Goal: Task Accomplishment & Management: Use online tool/utility

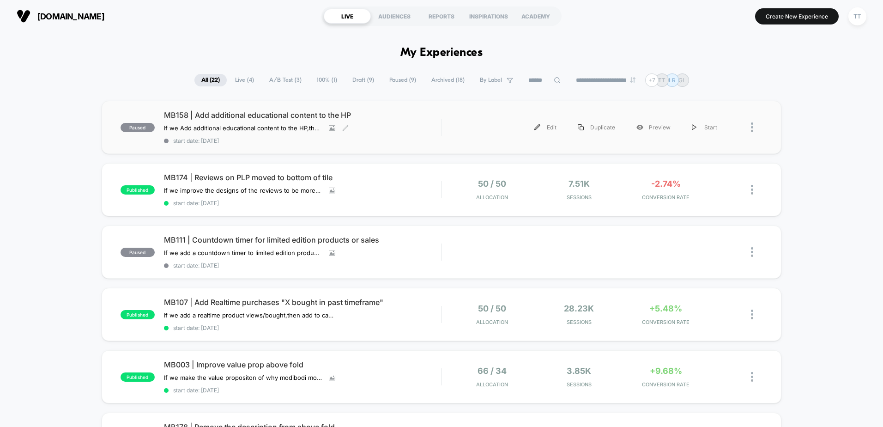
click at [235, 115] on span "MB158 | Add additional educational content to the HP" at bounding box center [302, 114] width 277 height 9
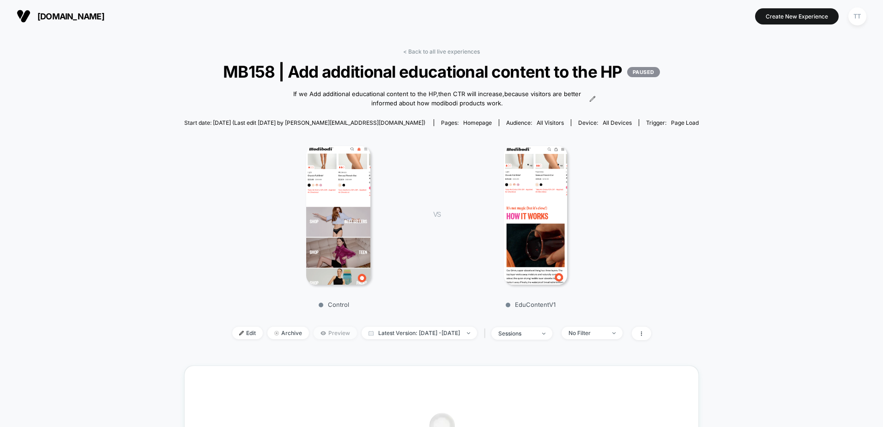
click at [316, 339] on span "Preview" at bounding box center [335, 333] width 43 height 12
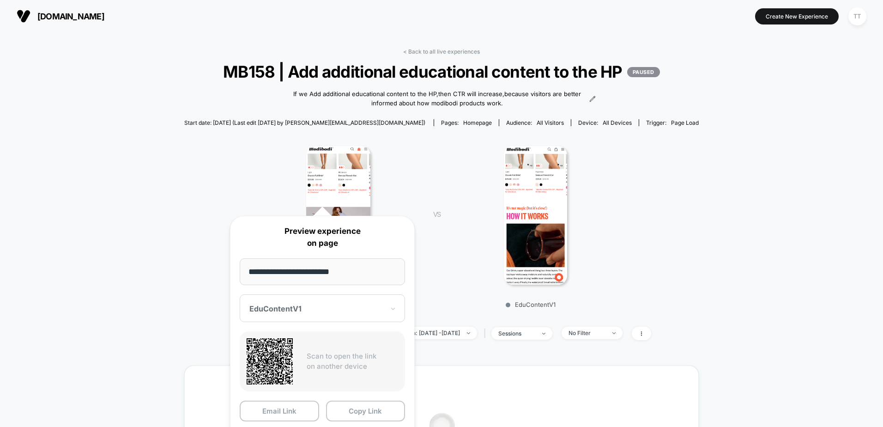
scroll to position [231, 0]
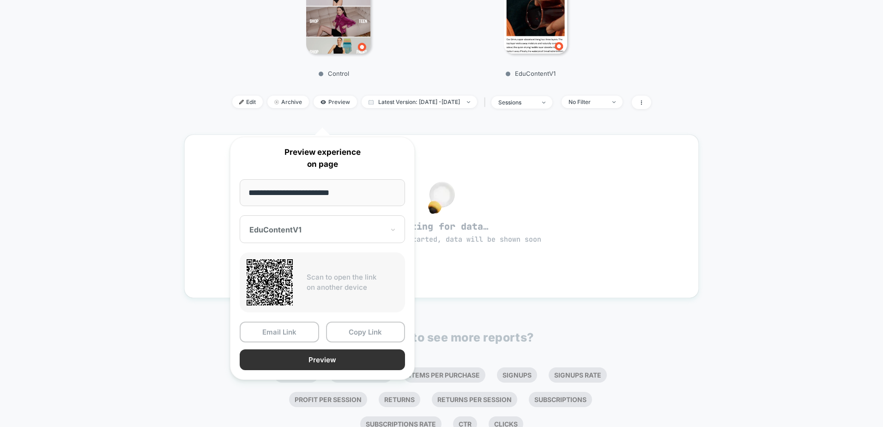
click at [319, 360] on button "Preview" at bounding box center [322, 359] width 165 height 21
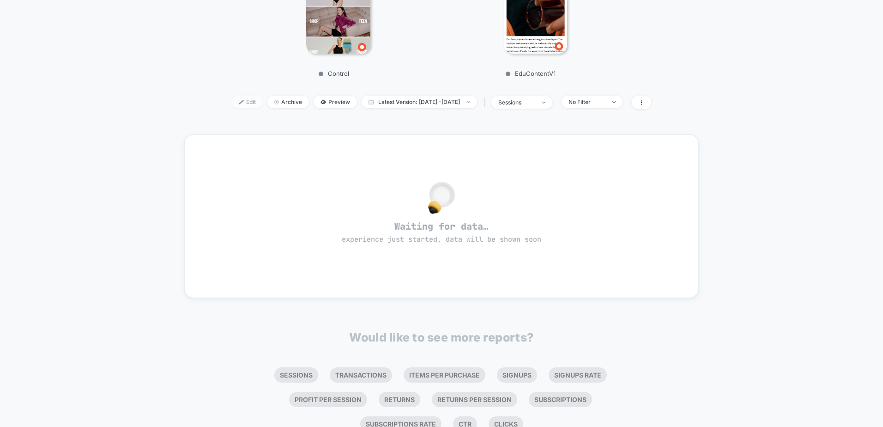
click at [239, 108] on span "Edit" at bounding box center [247, 102] width 30 height 12
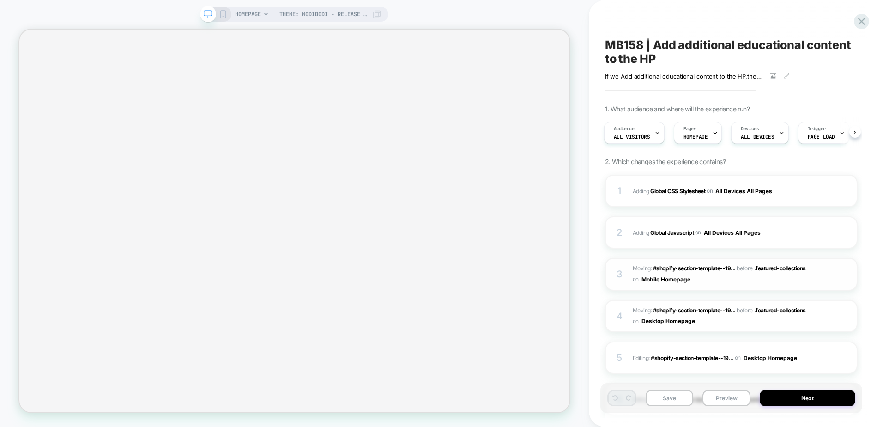
scroll to position [0, 1]
click at [678, 193] on b "Global CSS Stylesheet" at bounding box center [677, 190] width 55 height 7
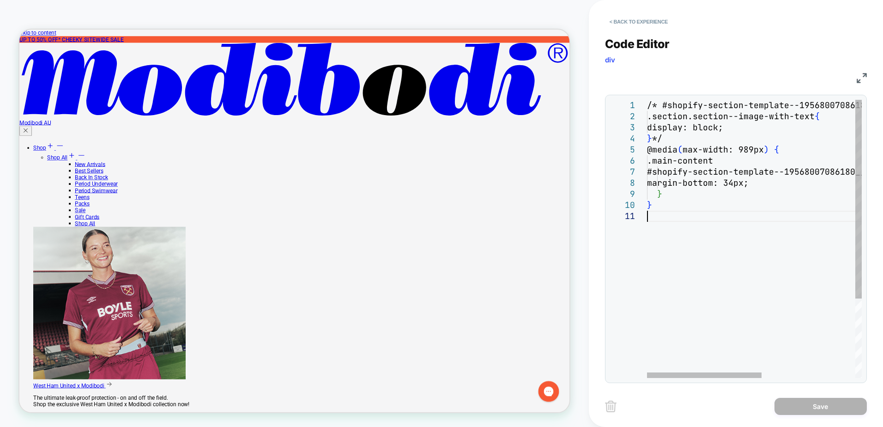
scroll to position [0, 0]
click at [749, 291] on div "/* #shopify-section-template--19568007086180__imag e_with_text_LWDfC3 .section.…" at bounding box center [842, 294] width 390 height 389
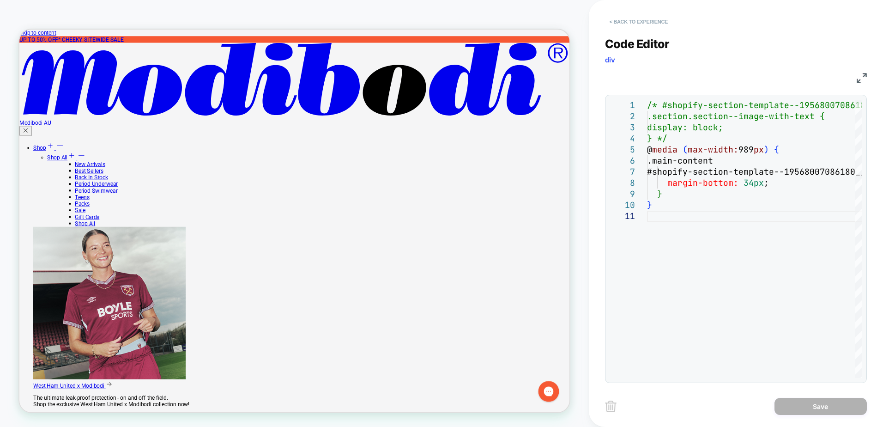
click at [651, 21] on button "< Back to experience" at bounding box center [638, 21] width 67 height 15
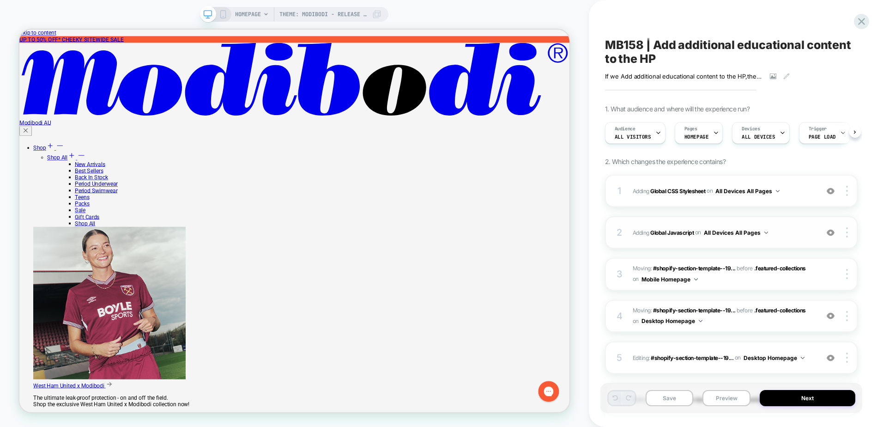
scroll to position [0, 0]
click at [673, 228] on span "Adding Global Javascript on All Devices All Pages" at bounding box center [723, 233] width 181 height 12
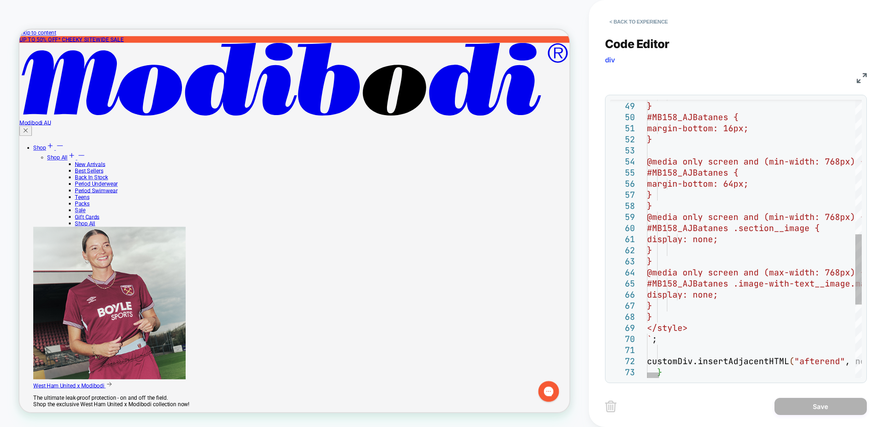
type textarea "**********"
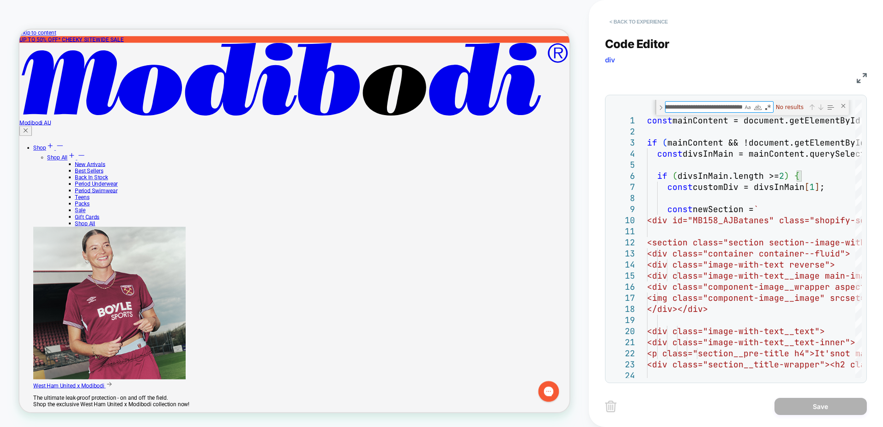
type textarea "**********"
click at [653, 18] on button "< Back to experience" at bounding box center [638, 21] width 67 height 15
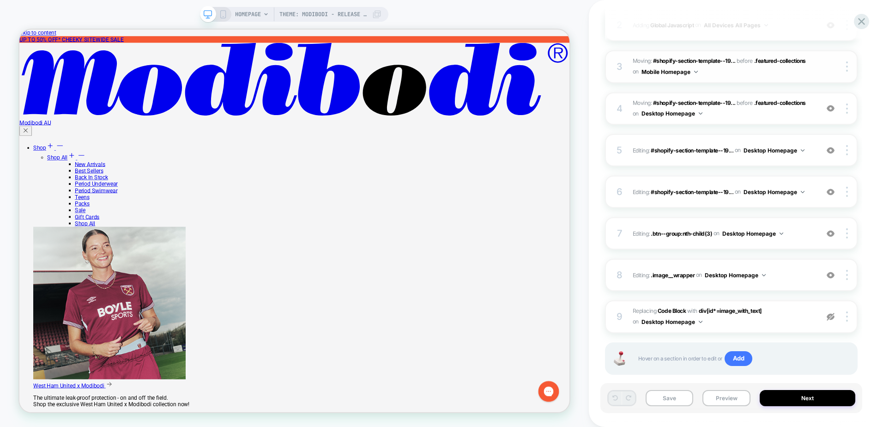
scroll to position [224, 0]
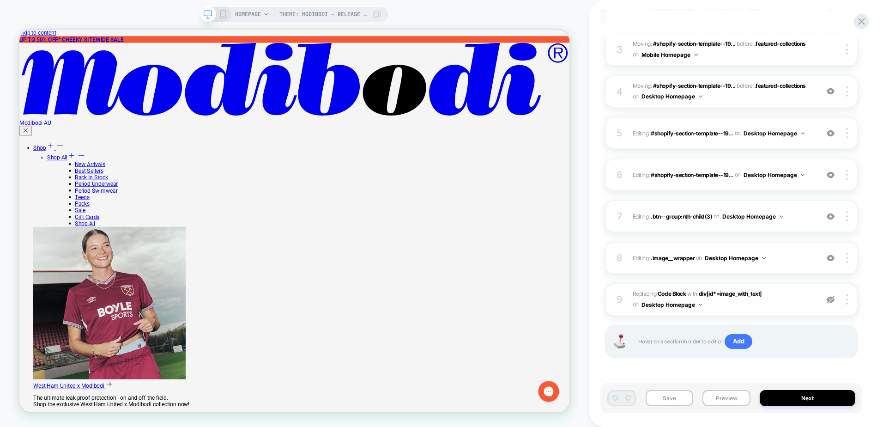
click at [744, 305] on span "Replacing Code Block WITH div[id*=image_with_text] div[id*=image_with_text] on …" at bounding box center [723, 300] width 181 height 22
click at [666, 256] on span ".image__wrapper" at bounding box center [673, 257] width 44 height 7
click at [683, 215] on span ".btn--group:nth-child(3)" at bounding box center [681, 215] width 61 height 7
click at [799, 220] on span "Editing : .btn--group:nth-child(3) .btn--group:nth-child(3) on Desktop Homepage" at bounding box center [723, 217] width 181 height 12
click at [847, 220] on img at bounding box center [847, 216] width 2 height 10
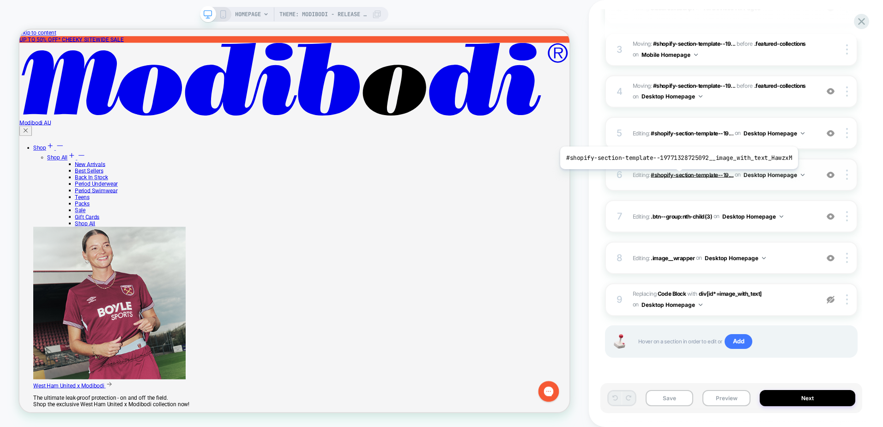
click at [676, 176] on span "#shopify-section-template--19..." at bounding box center [692, 174] width 83 height 7
click at [684, 188] on div "6 Editing : #shopify-section-template--19... #shopify-section-template--1977132…" at bounding box center [731, 174] width 253 height 32
click at [833, 134] on img at bounding box center [831, 133] width 8 height 8
click at [832, 175] on img at bounding box center [831, 175] width 8 height 8
click at [836, 92] on div at bounding box center [831, 91] width 18 height 10
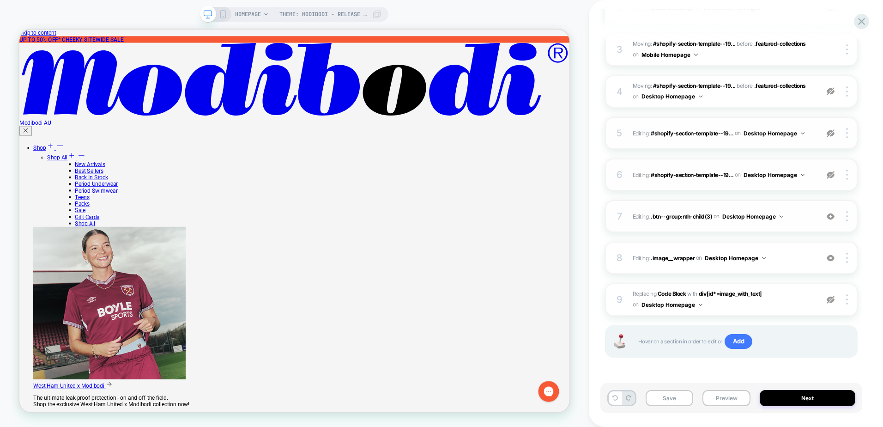
scroll to position [132, 0]
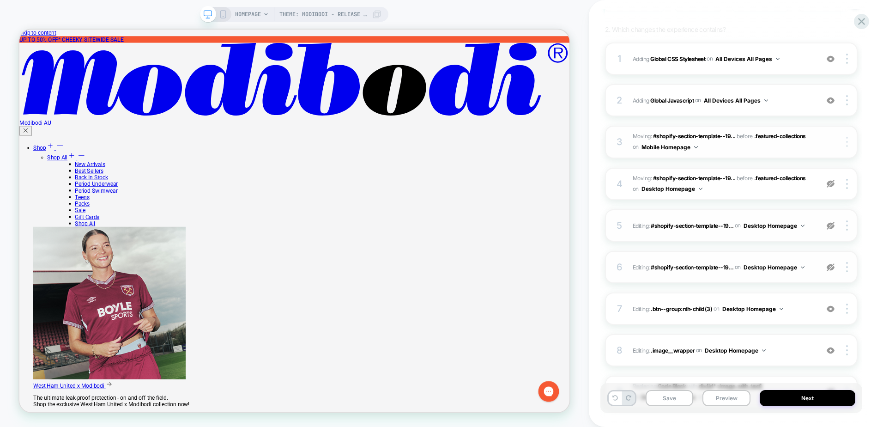
click at [845, 141] on div at bounding box center [848, 142] width 18 height 10
click at [868, 144] on div "MB158 | Add additional educational content to the HP If we Add additional educa…" at bounding box center [736, 213] width 294 height 427
click at [672, 397] on button "Save" at bounding box center [670, 398] width 48 height 16
drag, startPoint x: 668, startPoint y: 92, endPoint x: 664, endPoint y: 99, distance: 8.3
click at [664, 99] on div "2 Adding Global Javascript on All Devices All Pages Add Before Add After Target…" at bounding box center [731, 100] width 253 height 32
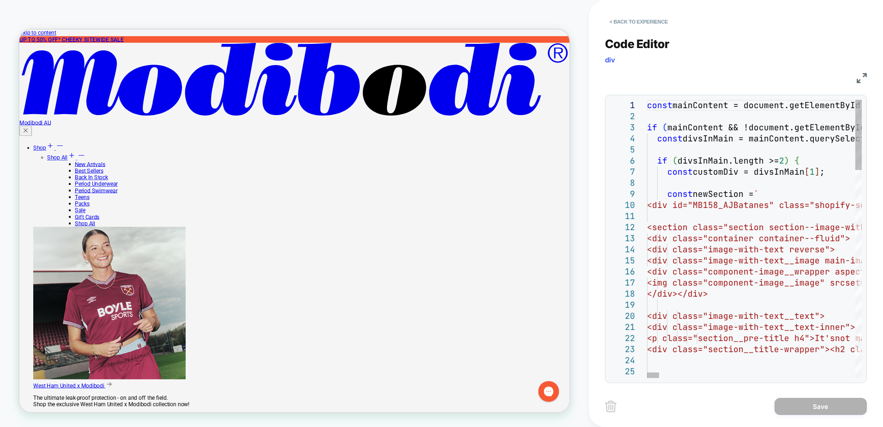
drag, startPoint x: 704, startPoint y: 206, endPoint x: 778, endPoint y: 204, distance: 73.9
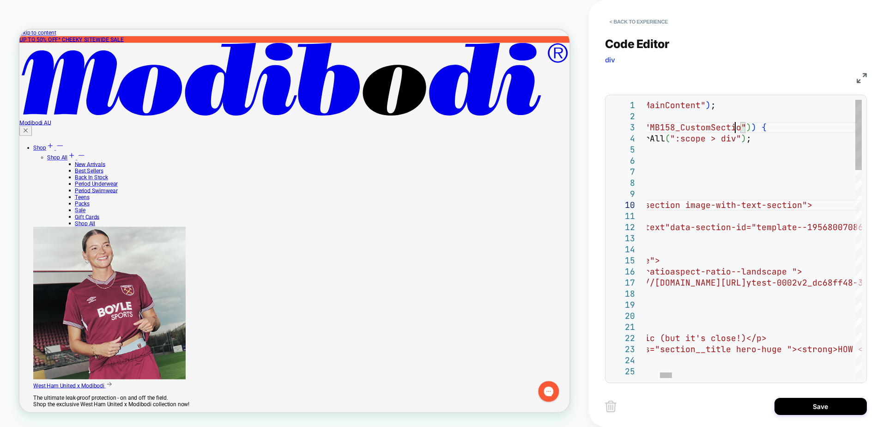
scroll to position [100, 149]
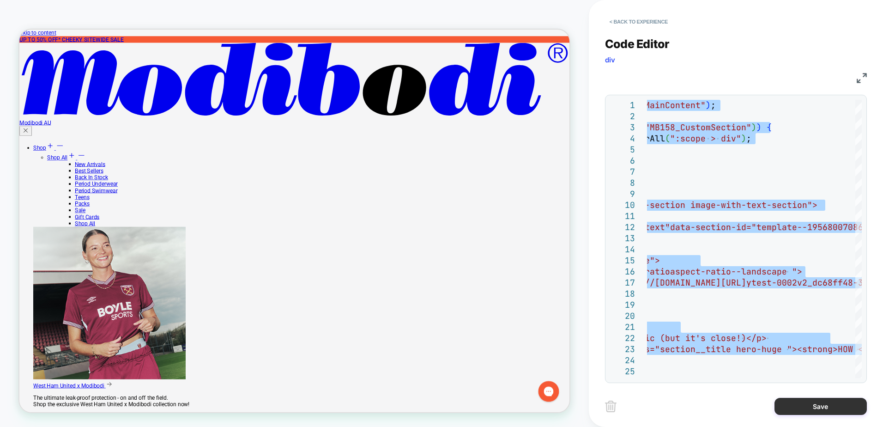
type textarea "**********"
click at [812, 403] on button "Save" at bounding box center [821, 406] width 92 height 17
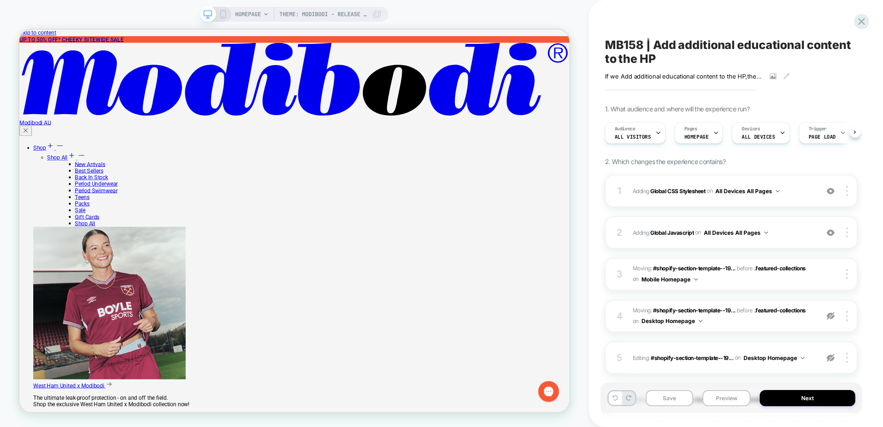
scroll to position [0, 0]
click at [675, 187] on b "Global CSS Stylesheet" at bounding box center [677, 190] width 55 height 7
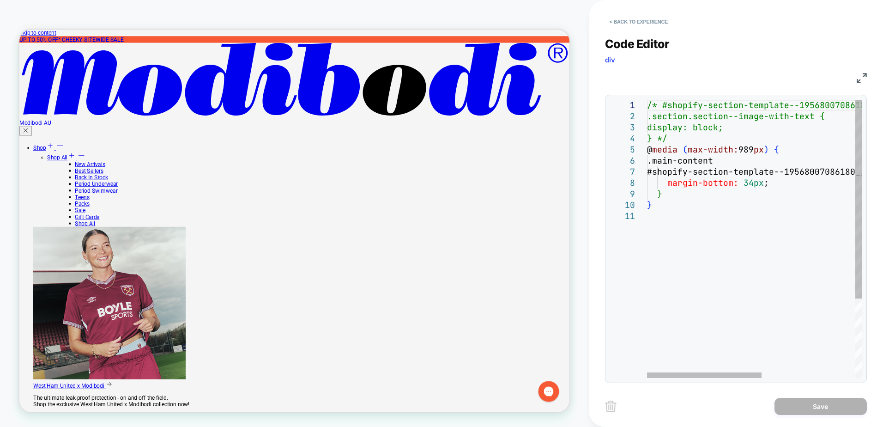
click at [732, 239] on div "/* #shopify-section-template--19568007086180__imag e_with_text_LWDfC3 .section.…" at bounding box center [842, 294] width 390 height 389
drag, startPoint x: 734, startPoint y: 227, endPoint x: 664, endPoint y: 101, distance: 144.7
click at [734, 227] on div "/* #shopify-section-template--19568007086180__imag e_with_text_LWDfC3 .section.…" at bounding box center [842, 294] width 390 height 389
click at [642, 21] on button "< Back to experience" at bounding box center [638, 21] width 67 height 15
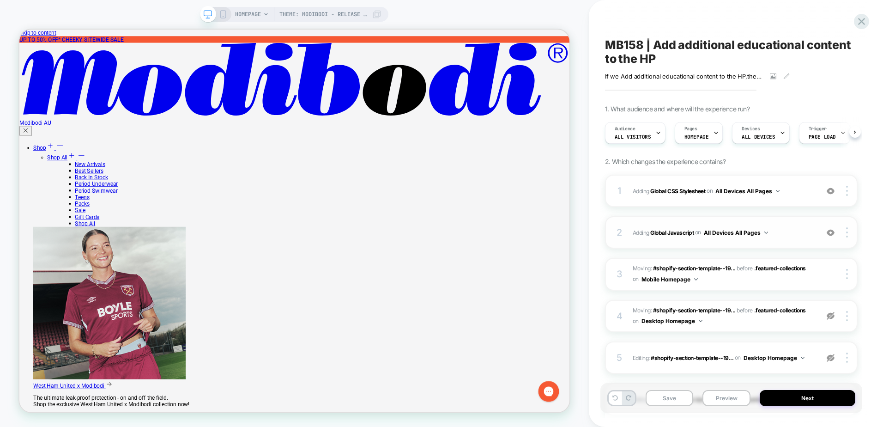
click at [674, 235] on b "Global Javascript" at bounding box center [671, 232] width 43 height 7
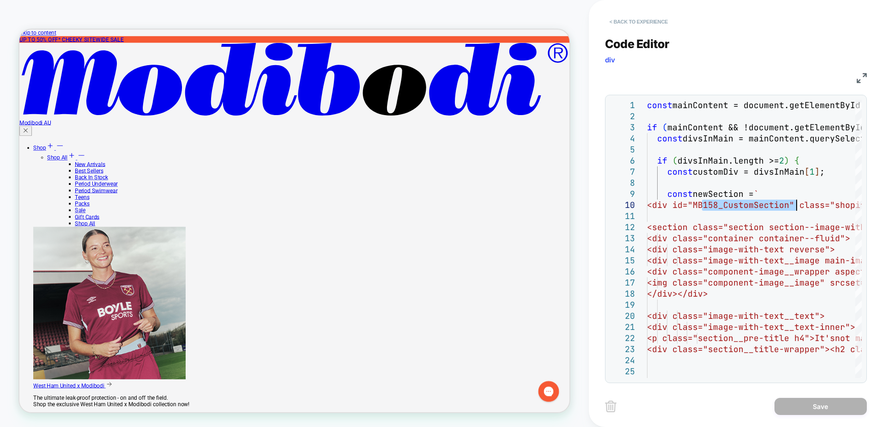
click at [652, 19] on button "< Back to experience" at bounding box center [638, 21] width 67 height 15
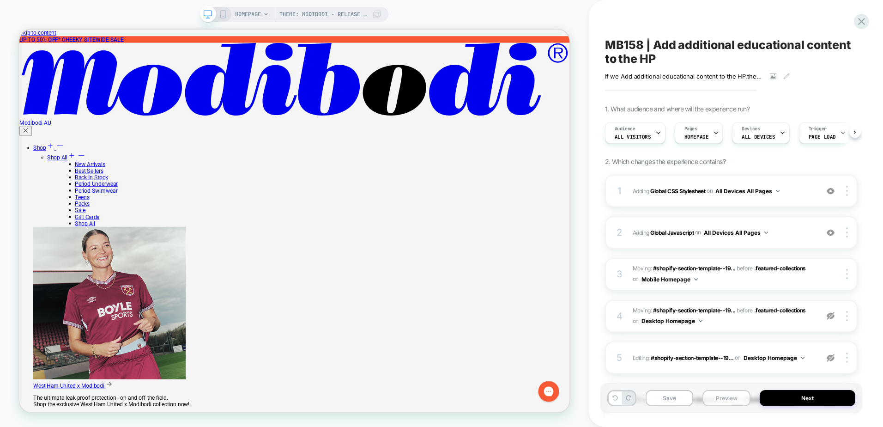
click at [719, 400] on button "Preview" at bounding box center [726, 398] width 48 height 16
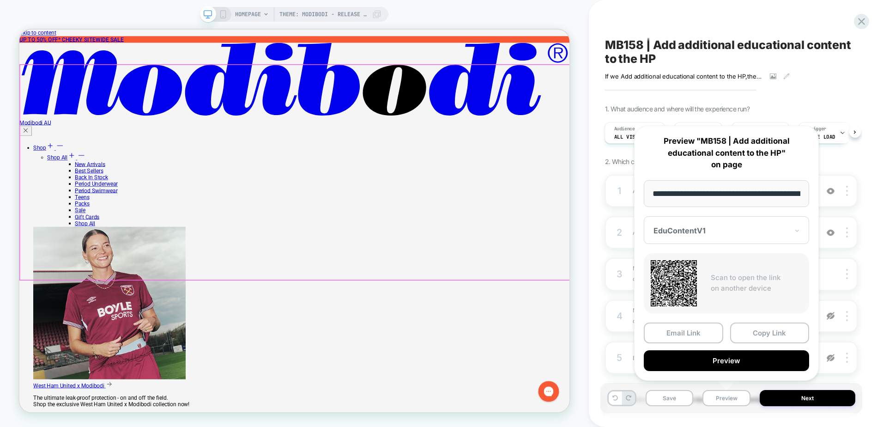
scroll to position [0, 84]
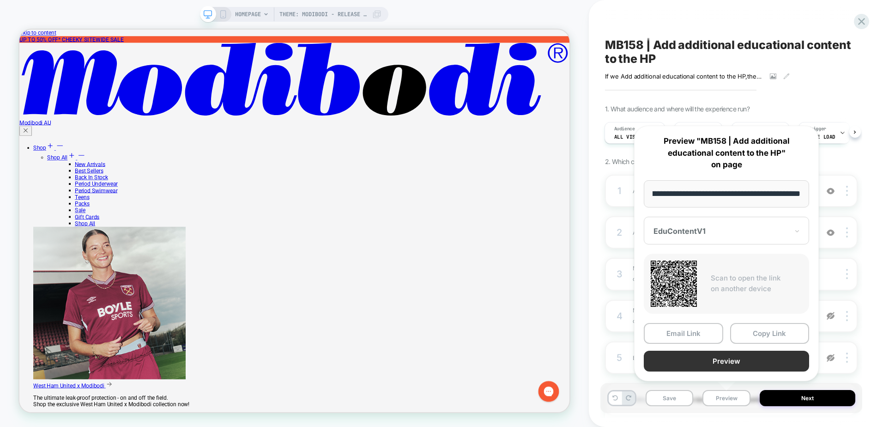
click at [716, 365] on button "Preview" at bounding box center [726, 361] width 165 height 21
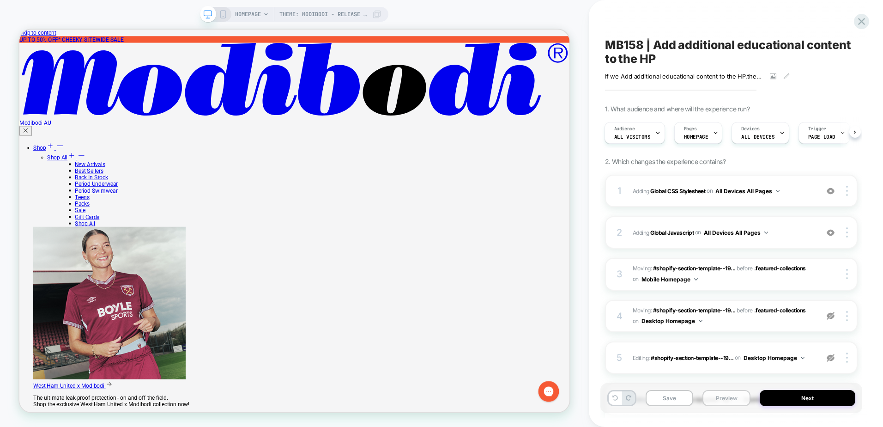
click at [708, 401] on button "Preview" at bounding box center [726, 398] width 48 height 16
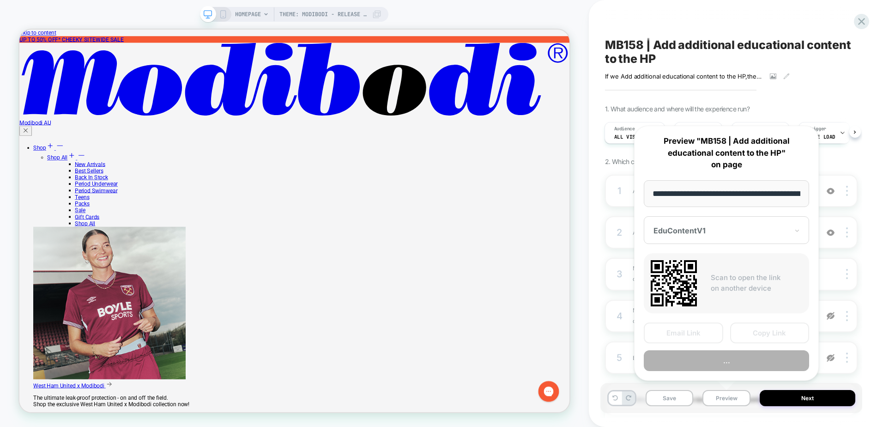
scroll to position [0, 84]
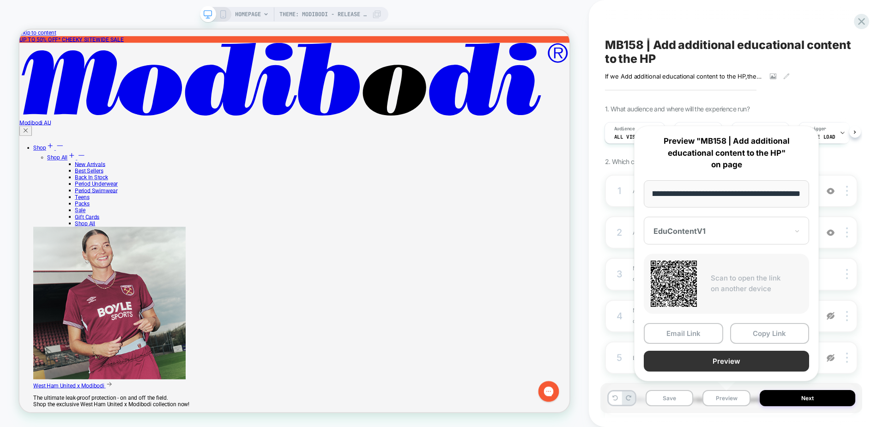
click at [722, 357] on button "Preview" at bounding box center [726, 361] width 165 height 21
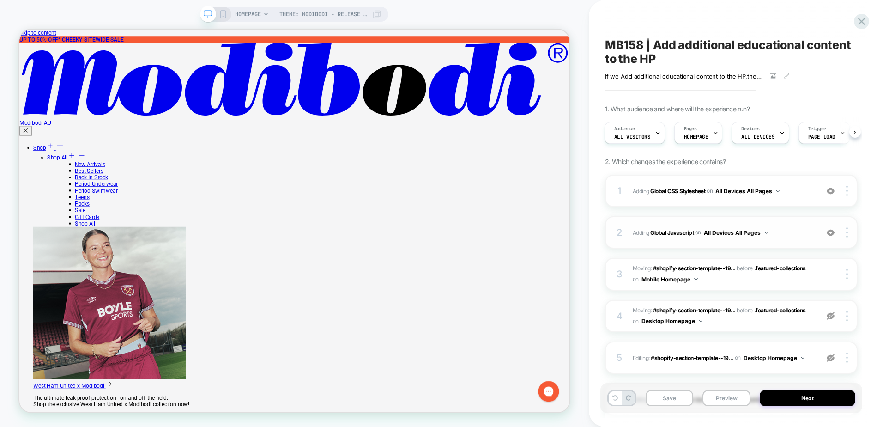
drag, startPoint x: 679, startPoint y: 232, endPoint x: 65, endPoint y: 291, distance: 617.5
click at [679, 232] on b "Global Javascript" at bounding box center [671, 232] width 43 height 7
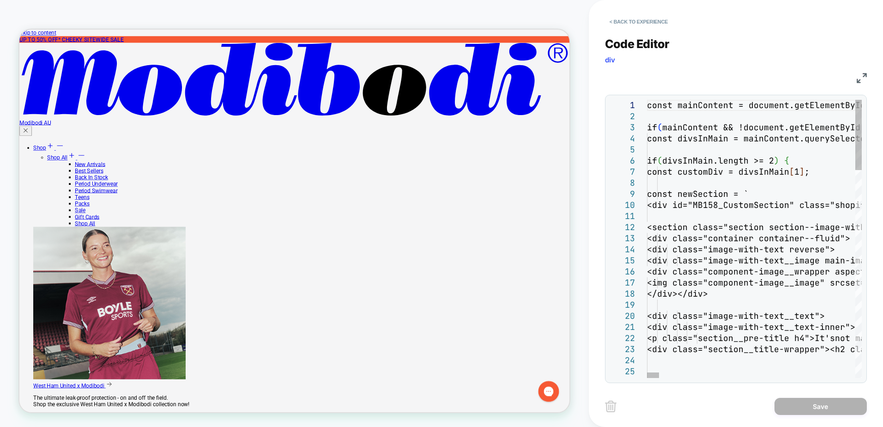
type textarea "**********"
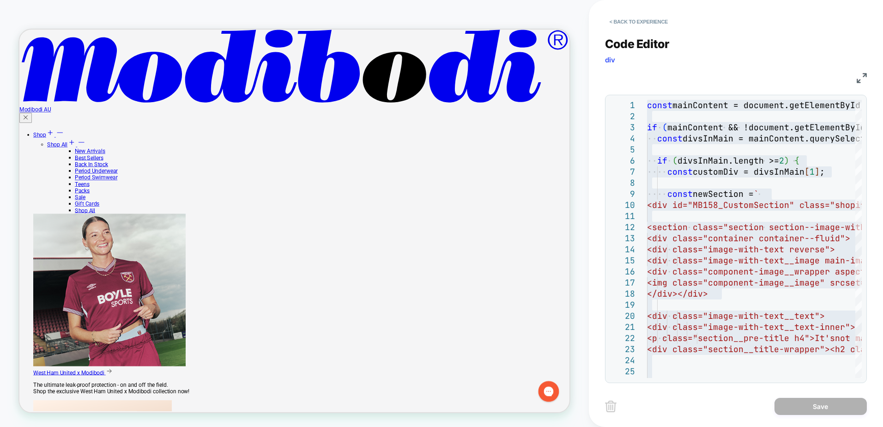
scroll to position [1155, 0]
click at [651, 25] on button "< Back to experience" at bounding box center [638, 21] width 67 height 15
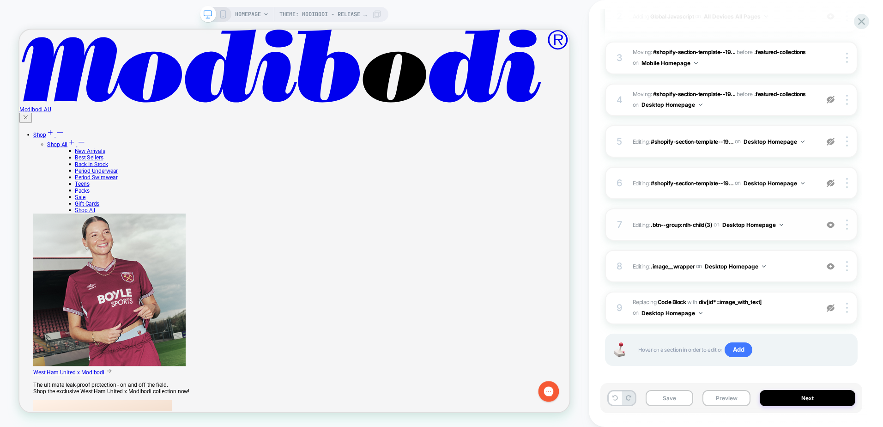
scroll to position [224, 0]
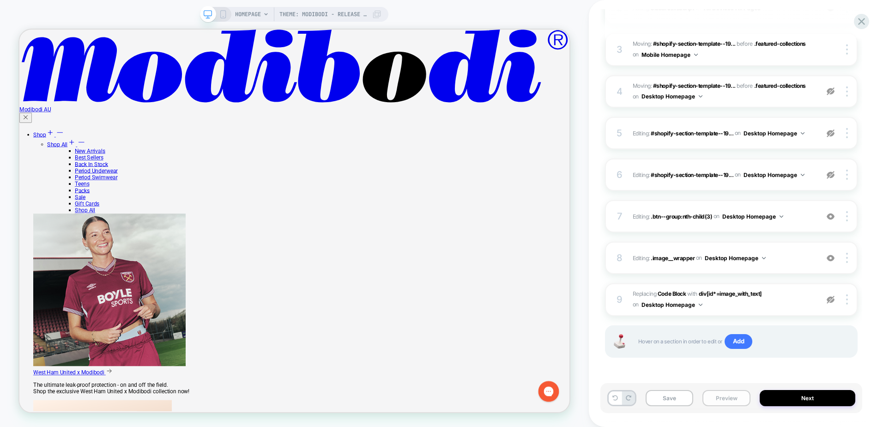
click at [723, 394] on button "Preview" at bounding box center [726, 398] width 48 height 16
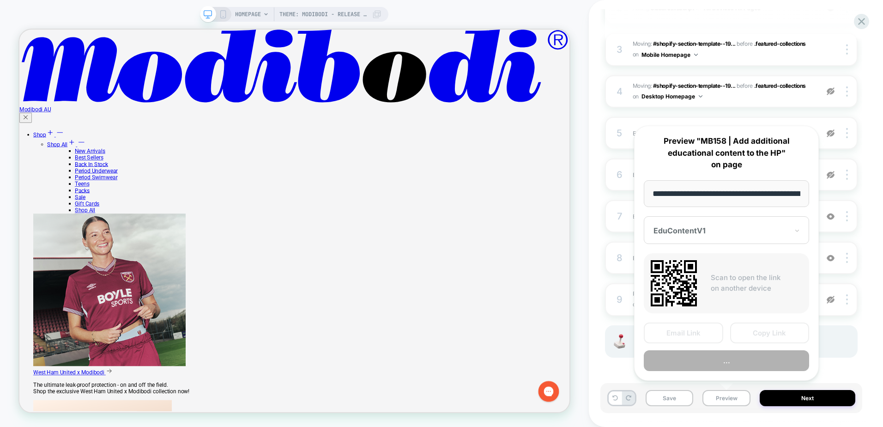
scroll to position [0, 84]
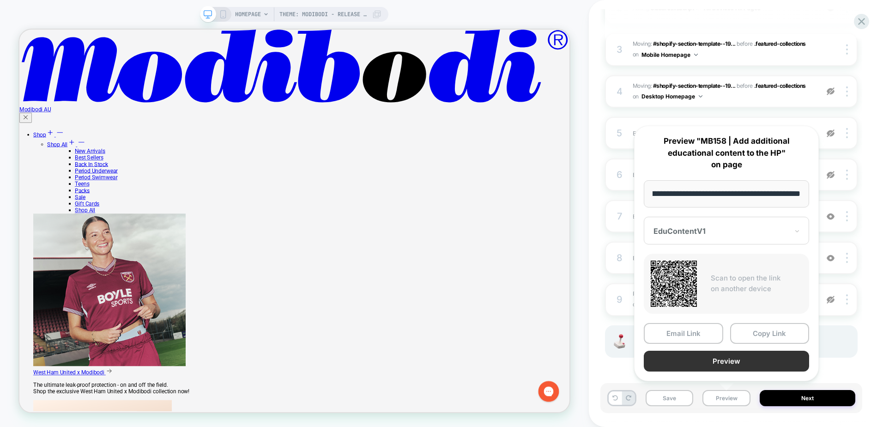
click at [698, 359] on button "Preview" at bounding box center [726, 361] width 165 height 21
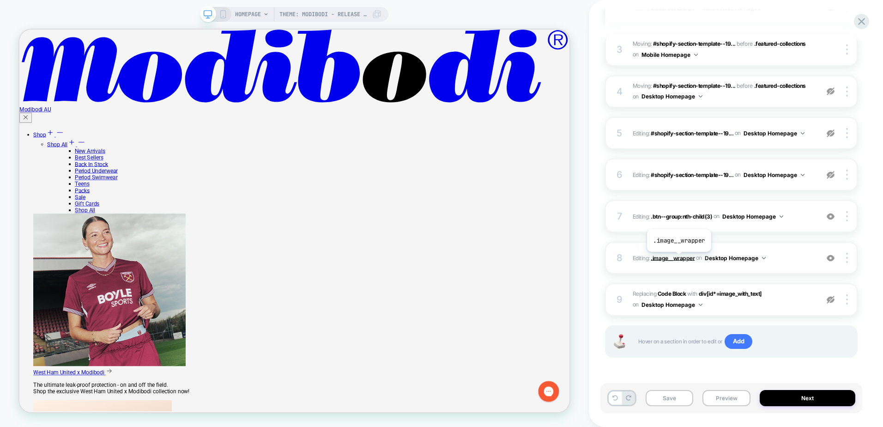
click at [678, 259] on span ".image__wrapper" at bounding box center [673, 257] width 44 height 7
click at [796, 264] on div "8 Editing : .image__wrapper .image__wrapper on Desktop Homepage Add Before Add …" at bounding box center [731, 258] width 253 height 32
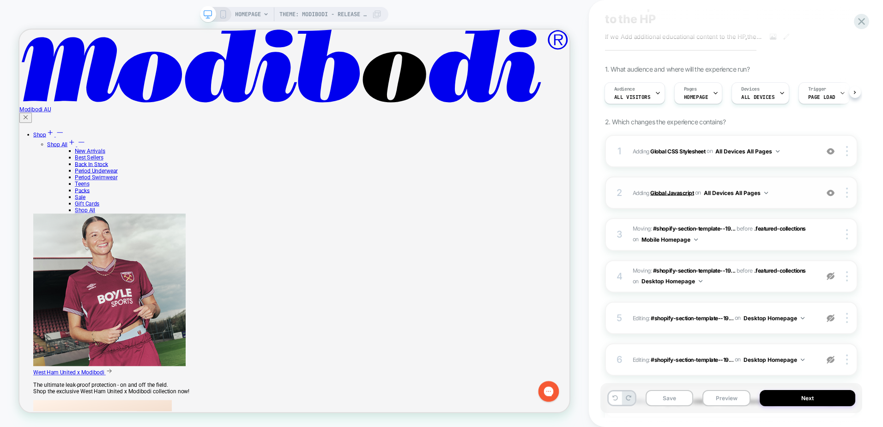
click at [677, 191] on b "Global Javascript" at bounding box center [671, 192] width 43 height 7
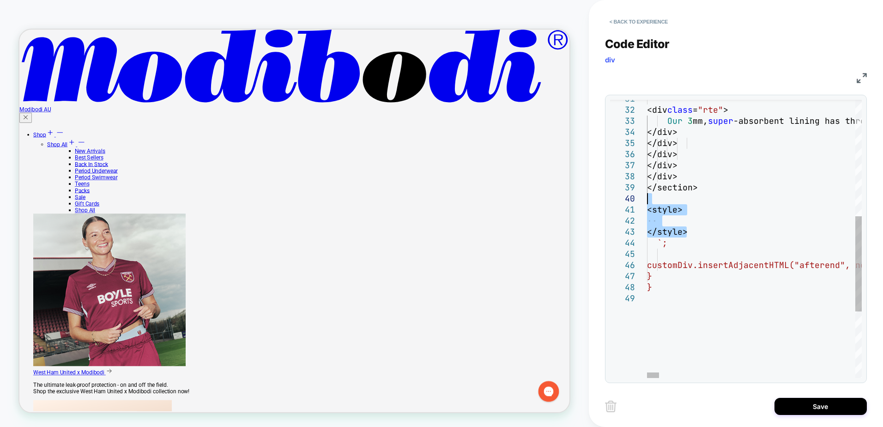
drag, startPoint x: 703, startPoint y: 230, endPoint x: 703, endPoint y: 202, distance: 27.7
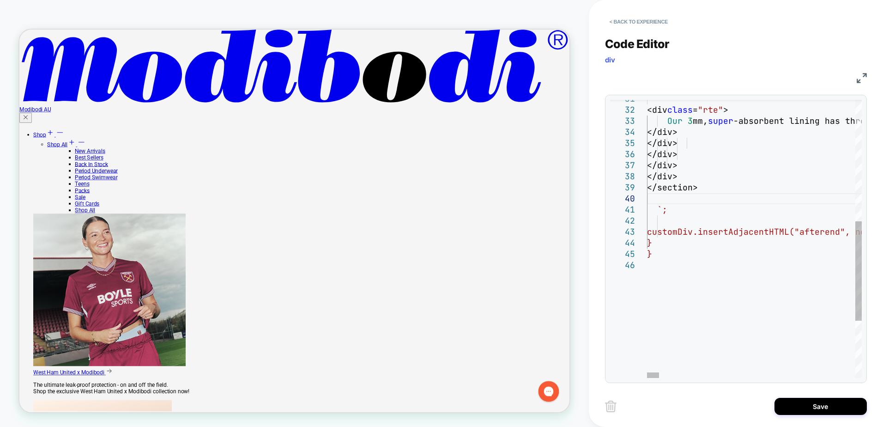
type textarea "**********"
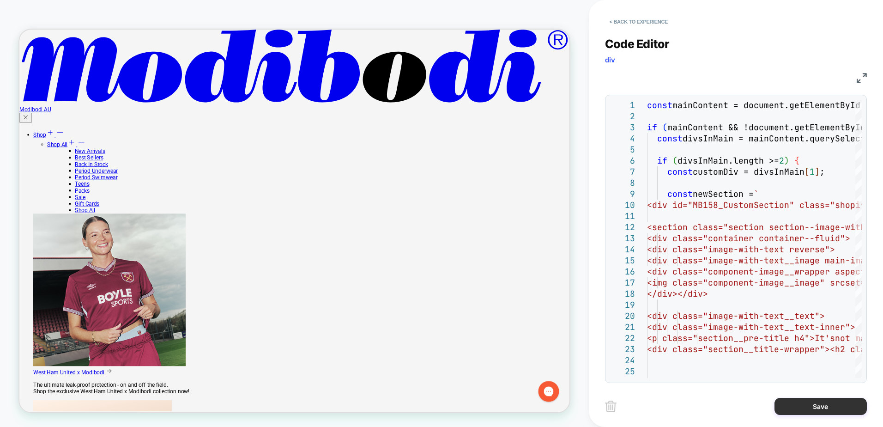
click at [821, 403] on button "Save" at bounding box center [821, 406] width 92 height 17
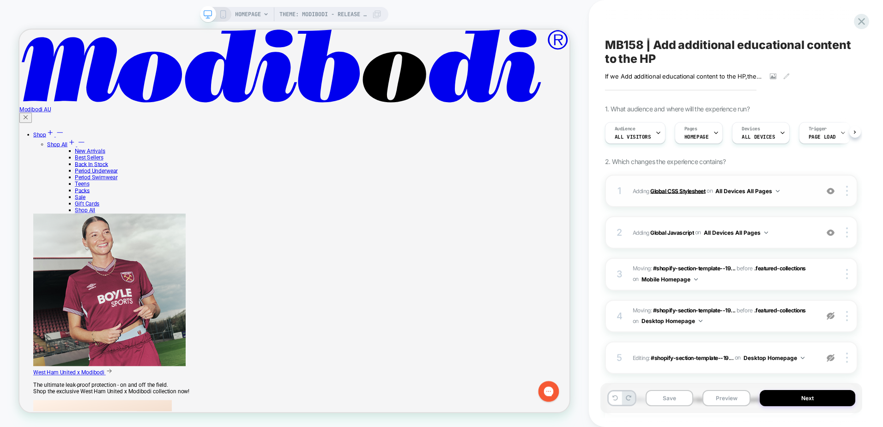
click at [677, 192] on b "Global CSS Stylesheet" at bounding box center [677, 190] width 55 height 7
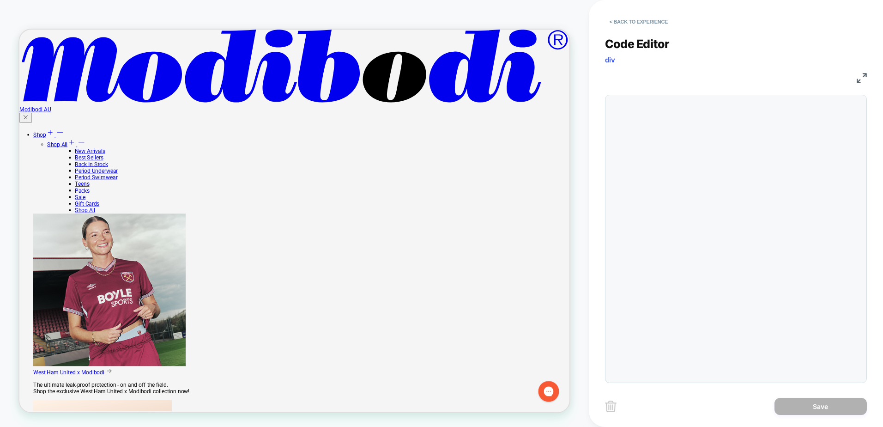
click at [674, 222] on div "/* #shopify-section-template--19568007086180__imag e_with_text_LWDfC3" at bounding box center [660, 161] width 27 height 122
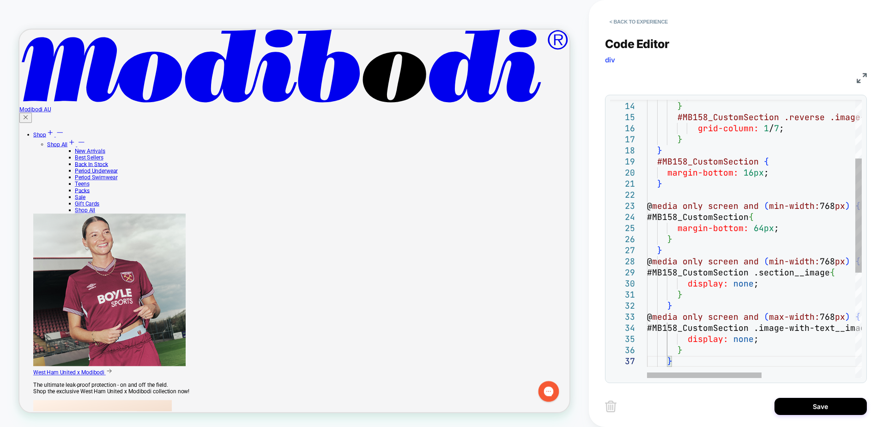
click at [691, 264] on div "} } @ media only screen and ( min-width: 768 px ) { #MB158_CustomSection .secti…" at bounding box center [842, 295] width 390 height 677
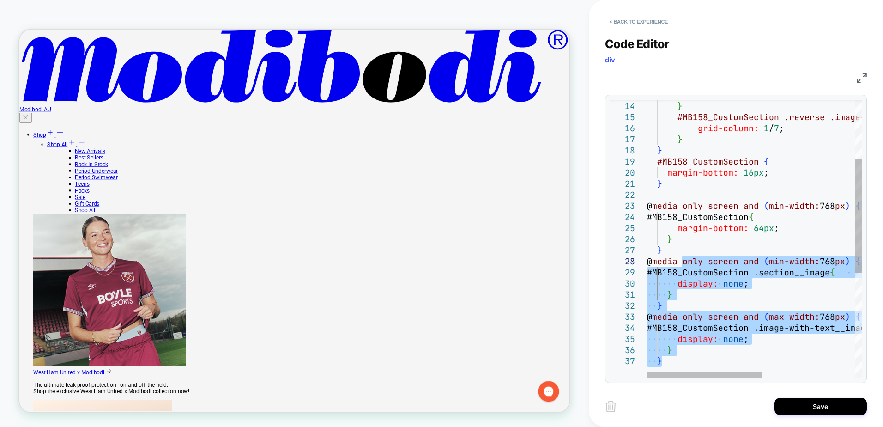
click at [708, 250] on div "} } @ media only screen and ( min-width: 768 px ) { #MB158_CustomSection .secti…" at bounding box center [842, 295] width 390 height 677
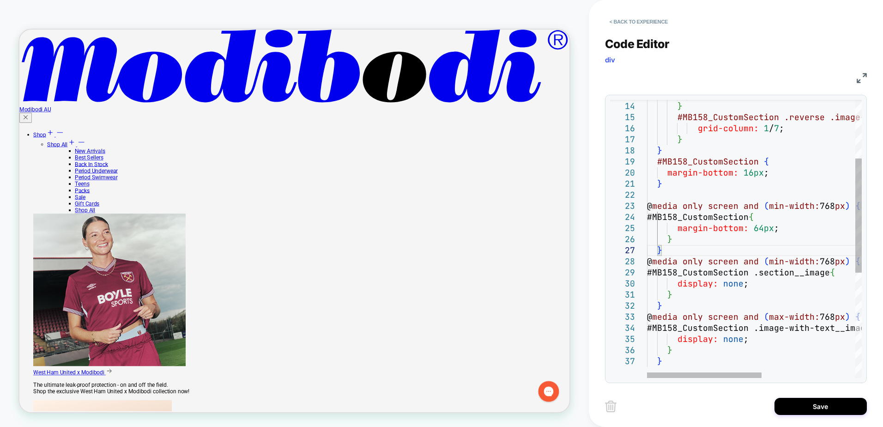
drag, startPoint x: 711, startPoint y: 250, endPoint x: 730, endPoint y: 245, distance: 19.0
click at [730, 245] on div "} } @ media only screen and ( min-width: 768 px ) { #MB158_CustomSection .secti…" at bounding box center [842, 295] width 390 height 677
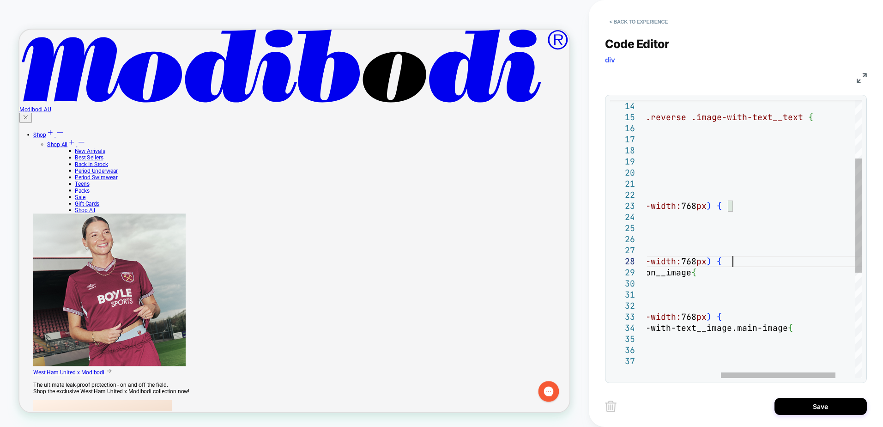
click at [755, 257] on div "} } @ media only screen and ( min-width: 768 px ) { #MB158_CustomSection .secti…" at bounding box center [704, 295] width 390 height 677
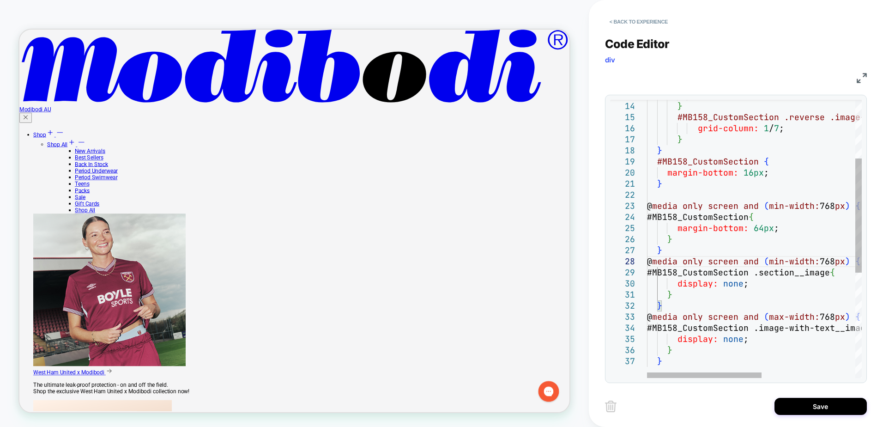
click at [806, 234] on div "} } @ media only screen and ( min-width: 768 px ) { #MB158_CustomSection .secti…" at bounding box center [842, 295] width 390 height 677
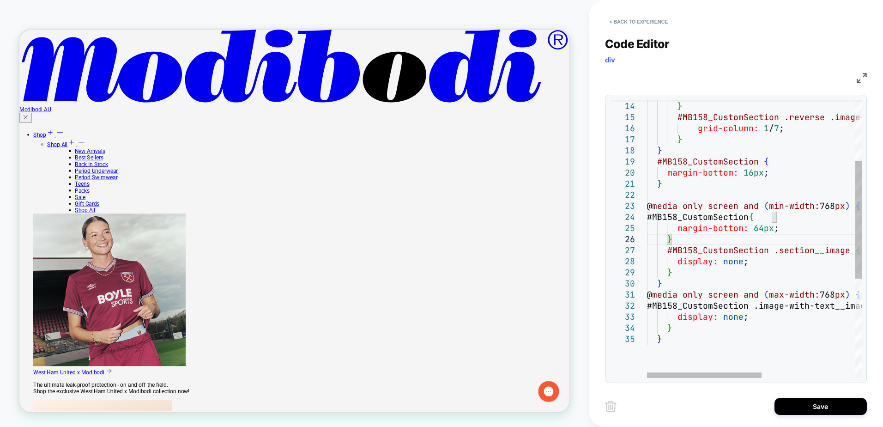
click at [687, 200] on div "} #MB158_CustomSection .section__image { display: none ; } } @ media only scree…" at bounding box center [842, 284] width 390 height 655
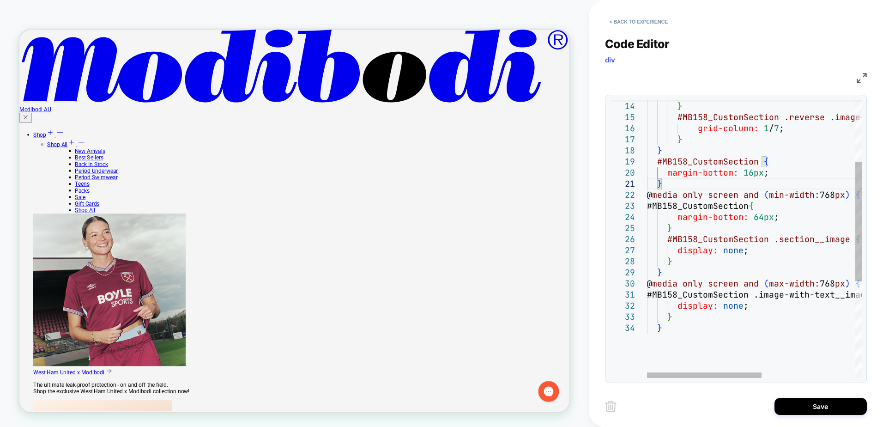
click at [675, 285] on div "} #MB158_CustomSection .section__image { display: none ; } } @ media only scree…" at bounding box center [842, 279] width 390 height 644
click at [690, 329] on div "} #MB158_CustomSection .section__image { display: none ; } } @ media only scree…" at bounding box center [842, 279] width 390 height 644
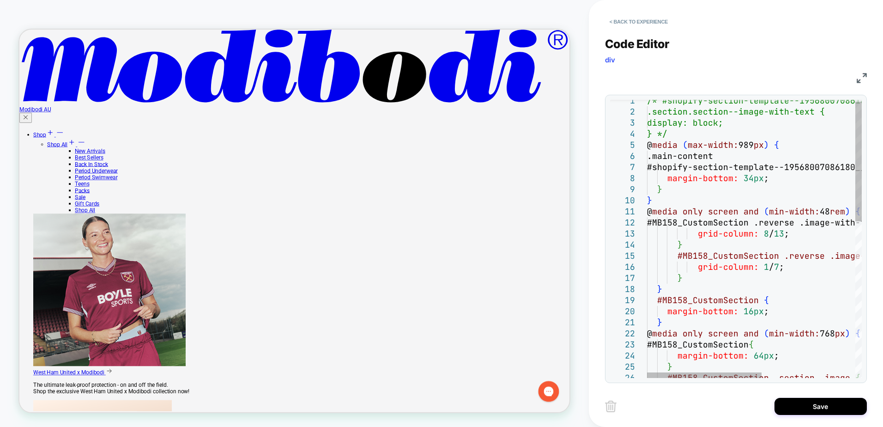
click at [702, 224] on div "} #MB158_CustomSection .section__image { #MB158_CustomSection { margin-bottom: …" at bounding box center [842, 417] width 390 height 644
click at [770, 188] on div "} #MB158_CustomSection .section__image { #MB158_CustomSection { margin-bottom: …" at bounding box center [842, 417] width 390 height 644
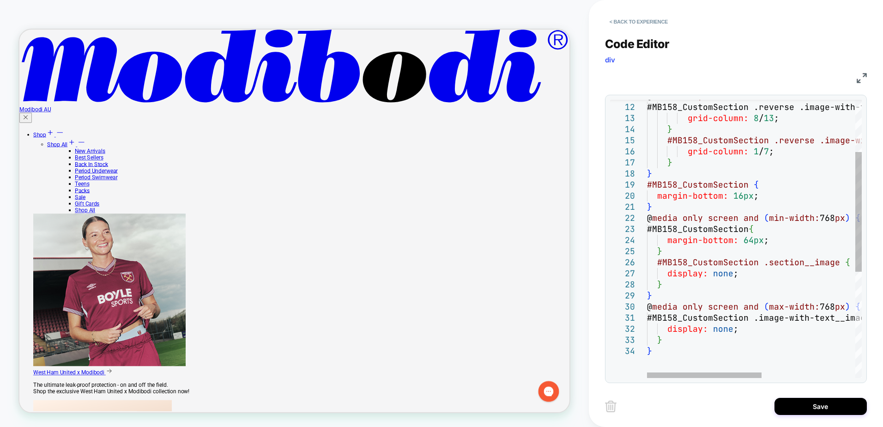
click at [786, 218] on div "} #MB158_CustomSection .section__image { #MB158_CustomSection { margin-bottom: …" at bounding box center [842, 302] width 390 height 644
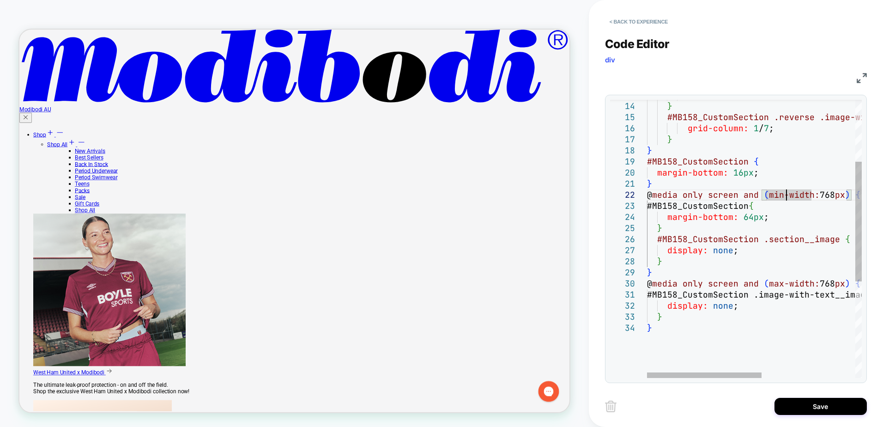
click at [682, 258] on div "} #MB158_CustomSection .section__image { #MB158_CustomSection { margin-bottom: …" at bounding box center [842, 279] width 390 height 644
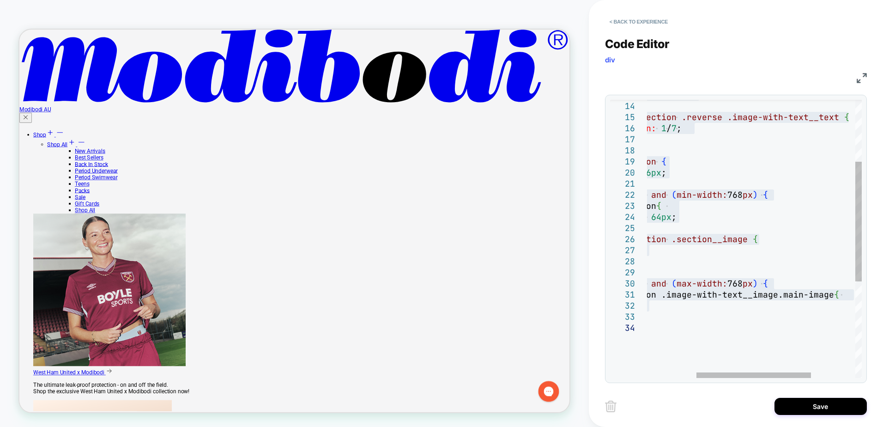
click at [694, 216] on div "} #MB158_CustomSection .section__image { #MB158_CustomSection { margin-bottom: …" at bounding box center [750, 279] width 390 height 644
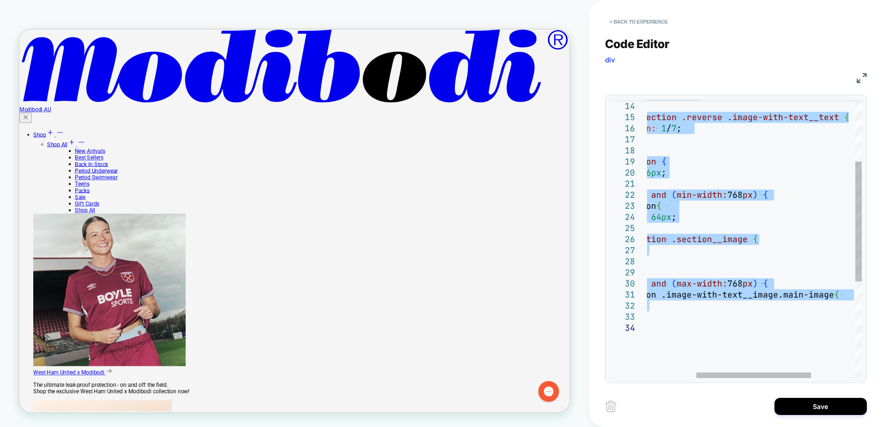
type textarea "**********"
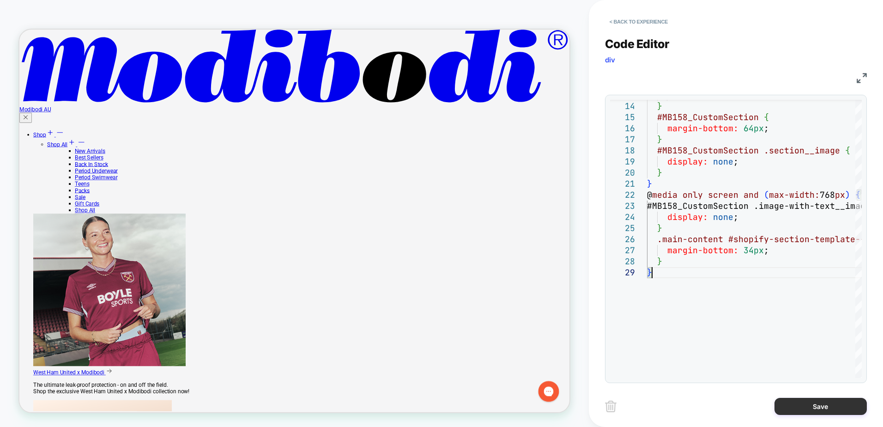
click at [813, 406] on button "Save" at bounding box center [821, 406] width 92 height 17
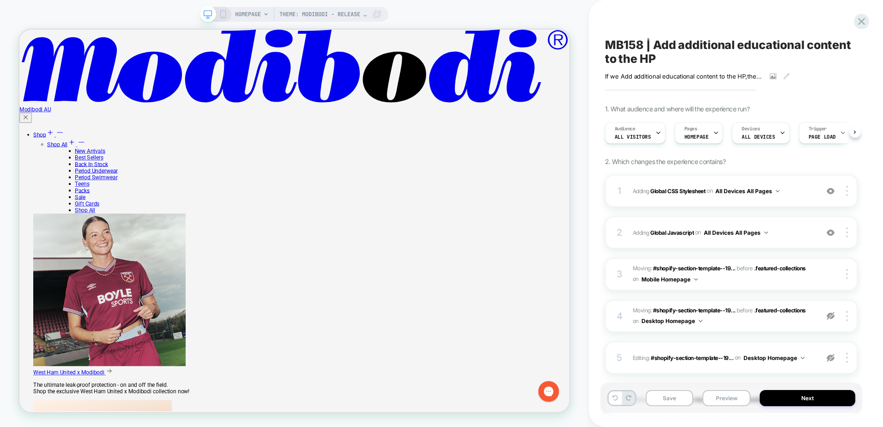
scroll to position [0, 0]
click at [664, 394] on button "Save" at bounding box center [670, 398] width 48 height 16
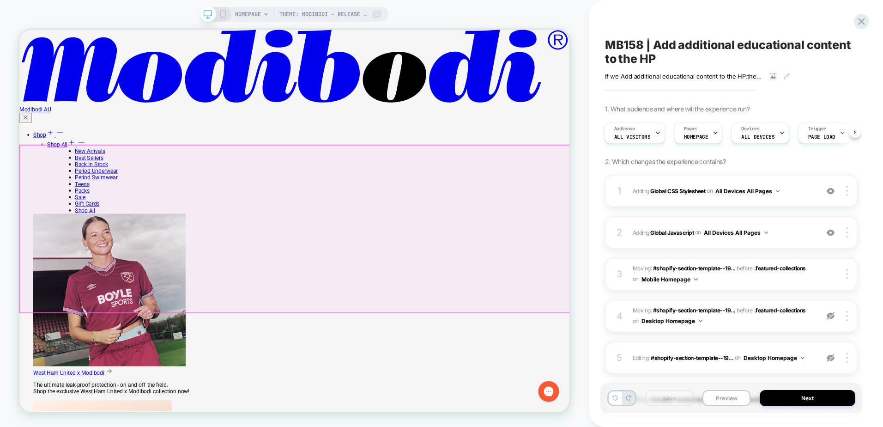
scroll to position [1108, 0]
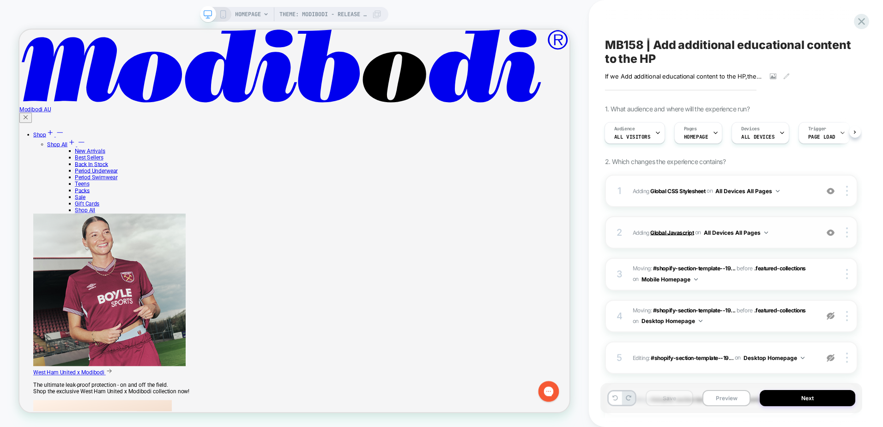
click at [674, 232] on b "Global Javascript" at bounding box center [671, 232] width 43 height 7
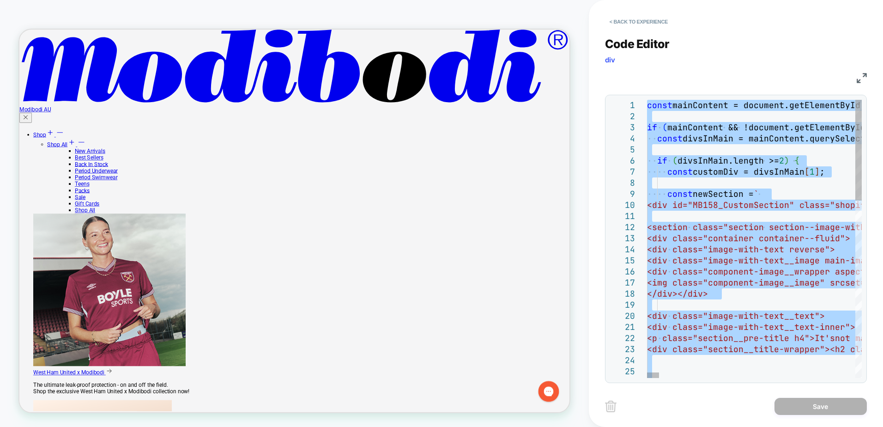
type textarea "**********"
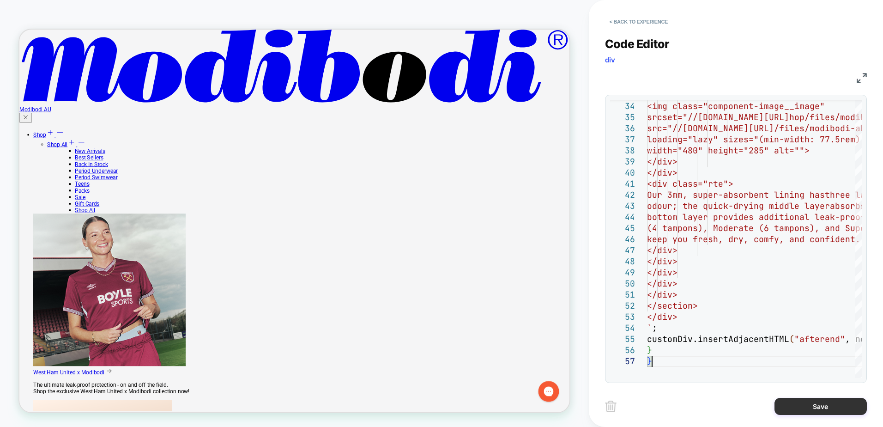
click at [784, 406] on button "Save" at bounding box center [821, 406] width 92 height 17
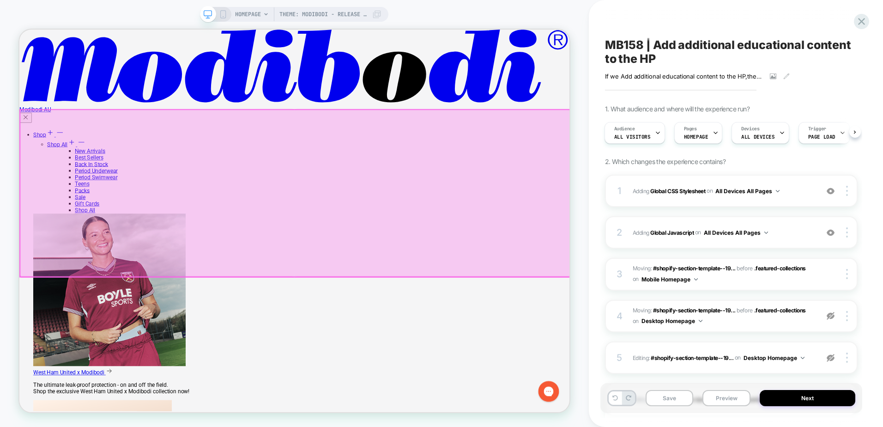
scroll to position [831, 0]
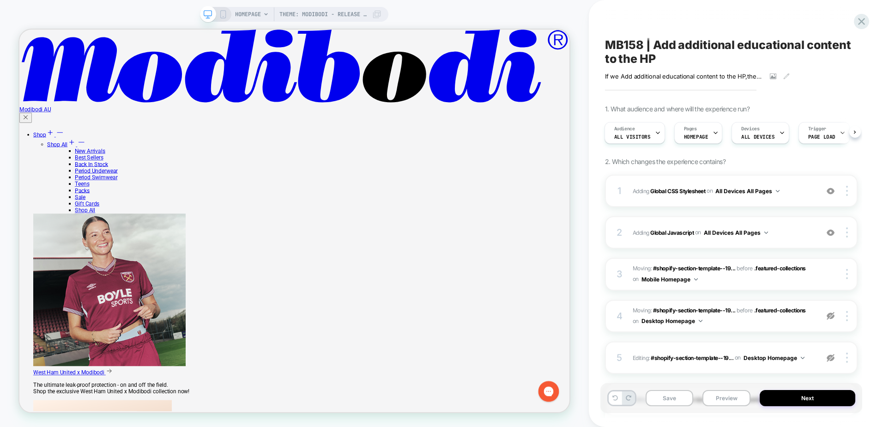
drag, startPoint x: 678, startPoint y: 400, endPoint x: 694, endPoint y: 402, distance: 16.3
click at [678, 400] on button "Save" at bounding box center [670, 398] width 48 height 16
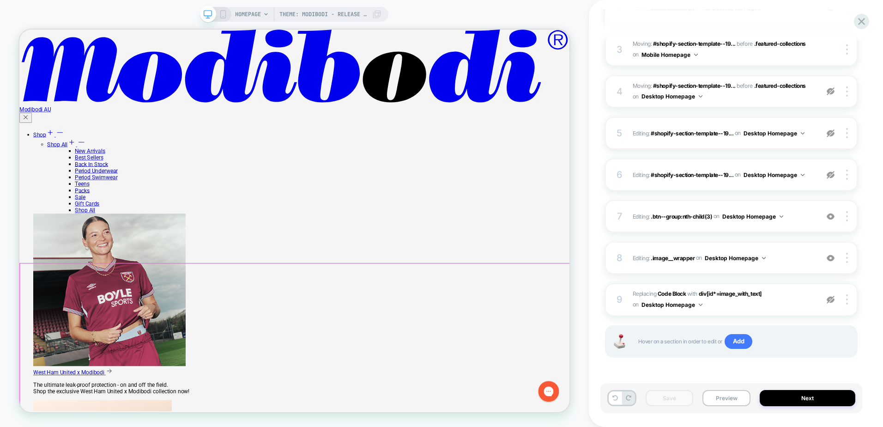
scroll to position [508, 0]
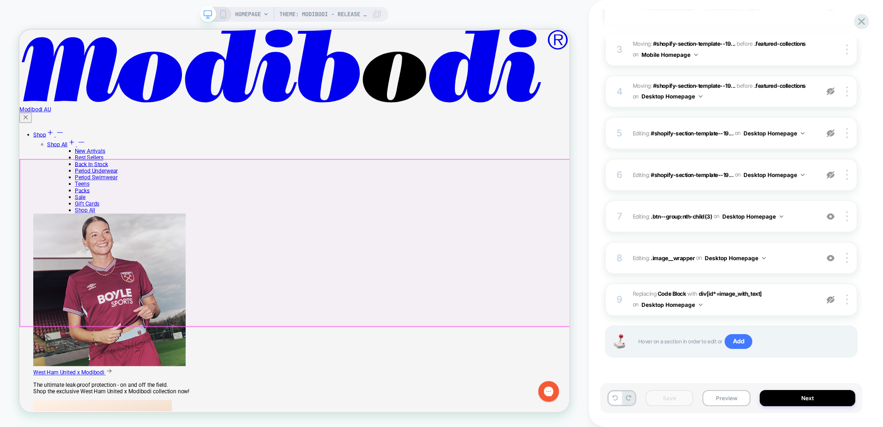
drag, startPoint x: 341, startPoint y: 333, endPoint x: 357, endPoint y: 331, distance: 15.8
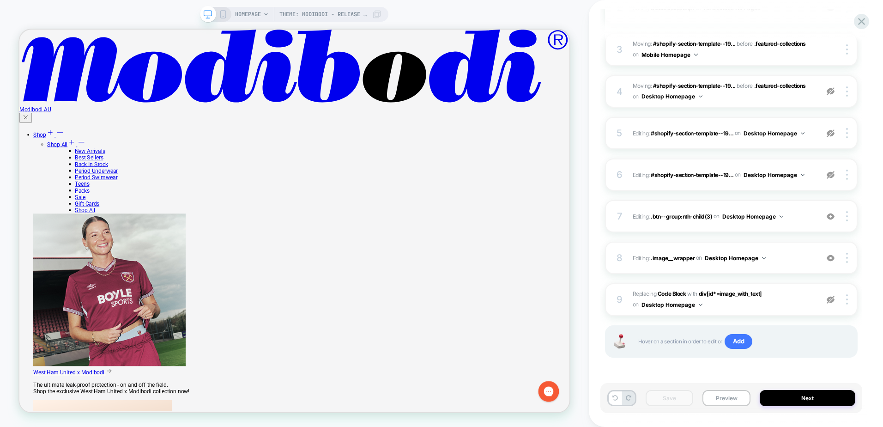
scroll to position [0, 0]
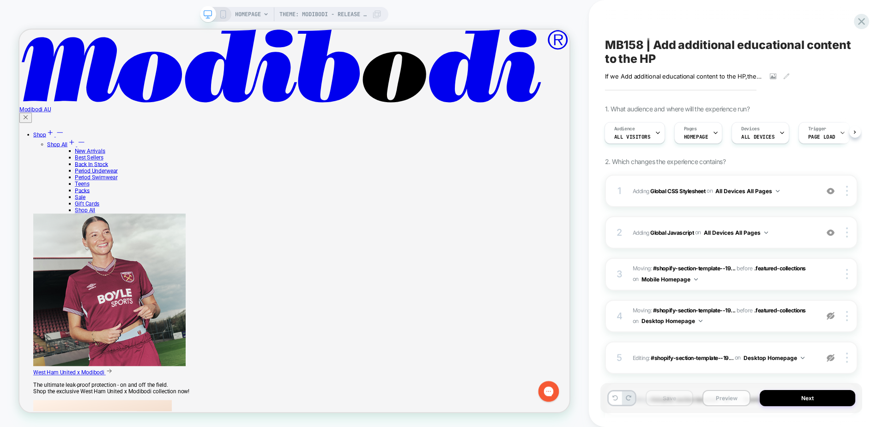
click at [724, 395] on button "Preview" at bounding box center [726, 398] width 48 height 16
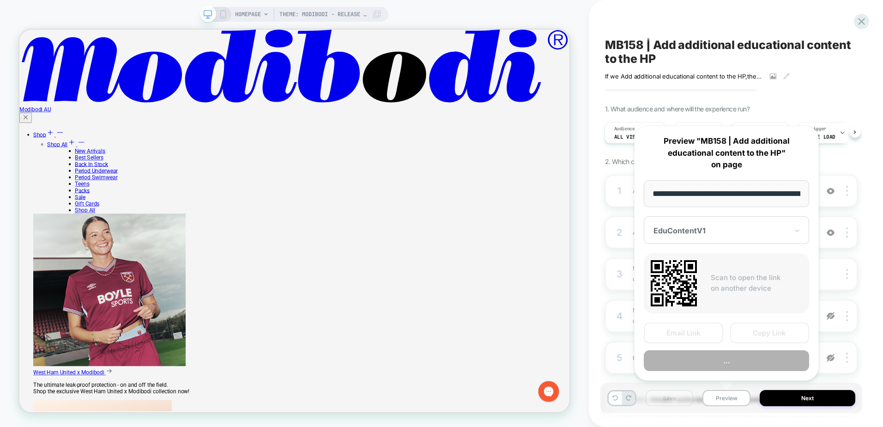
click at [739, 362] on button "..." at bounding box center [726, 360] width 165 height 21
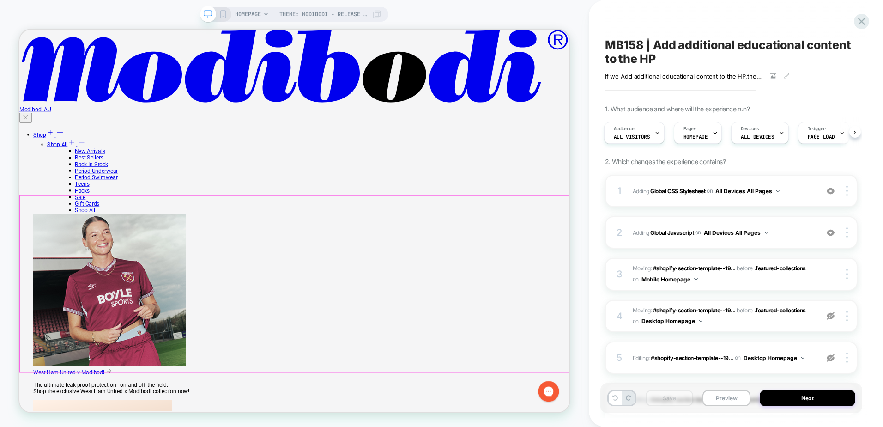
scroll to position [647, 0]
drag, startPoint x: 724, startPoint y: 396, endPoint x: 722, endPoint y: 391, distance: 5.7
click at [724, 396] on button "Preview" at bounding box center [726, 398] width 48 height 16
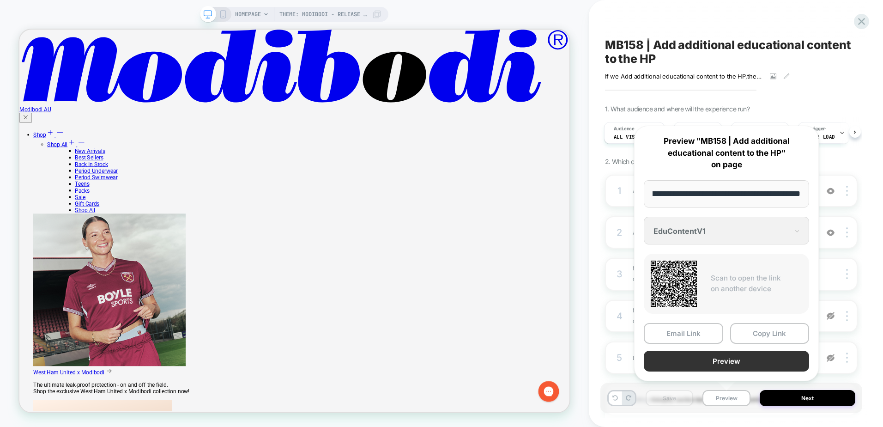
scroll to position [0, 0]
click at [725, 359] on button "Preview" at bounding box center [726, 361] width 165 height 21
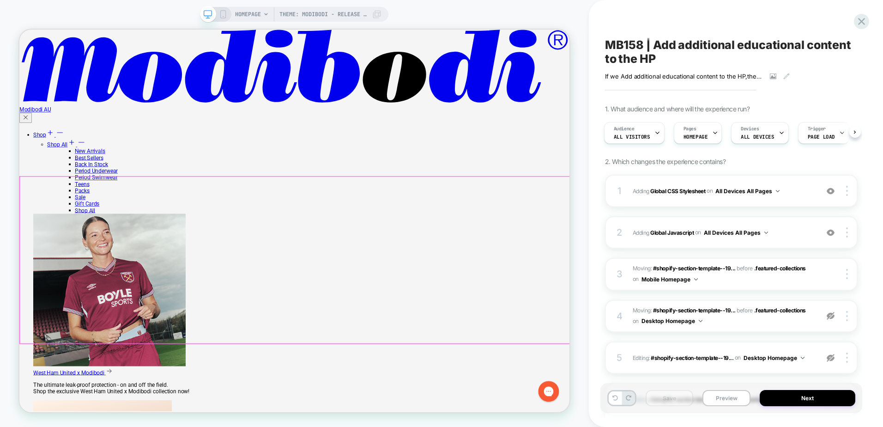
scroll to position [508, 0]
click at [223, 18] on rect at bounding box center [223, 14] width 5 height 7
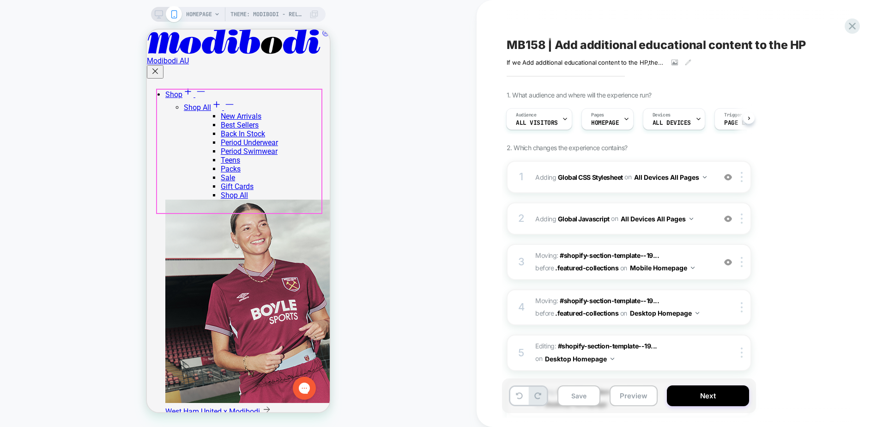
scroll to position [462, 0]
click at [586, 219] on b "Global Javascript" at bounding box center [584, 218] width 52 height 8
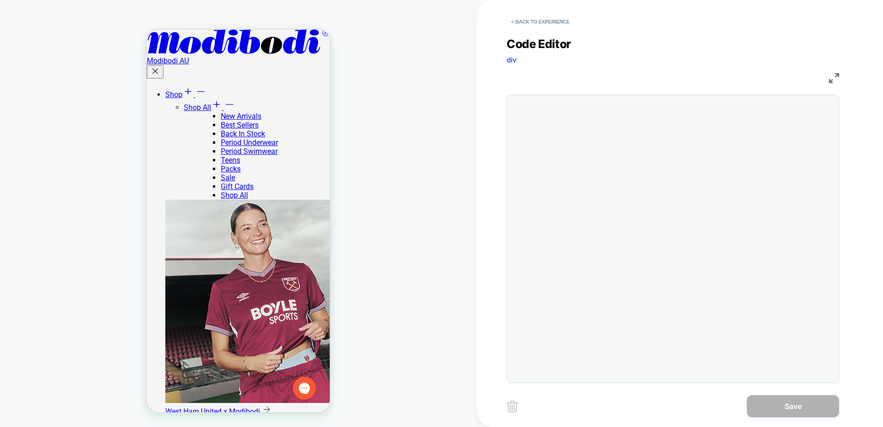
click at [596, 185] on div at bounding box center [673, 239] width 333 height 288
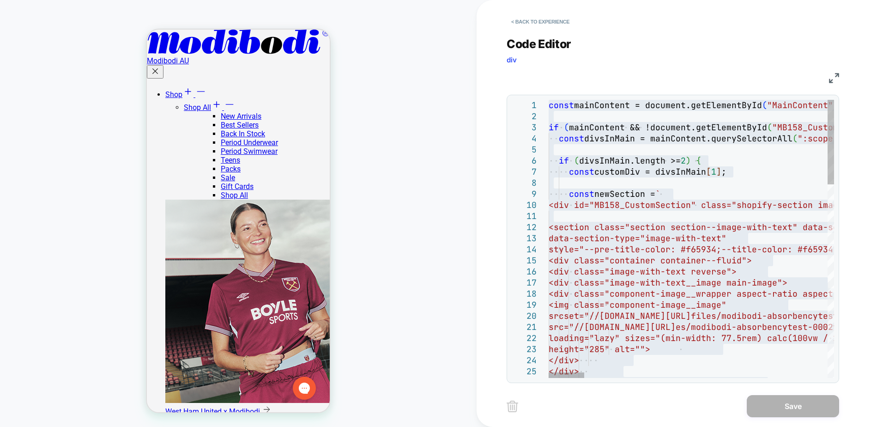
type textarea "**********"
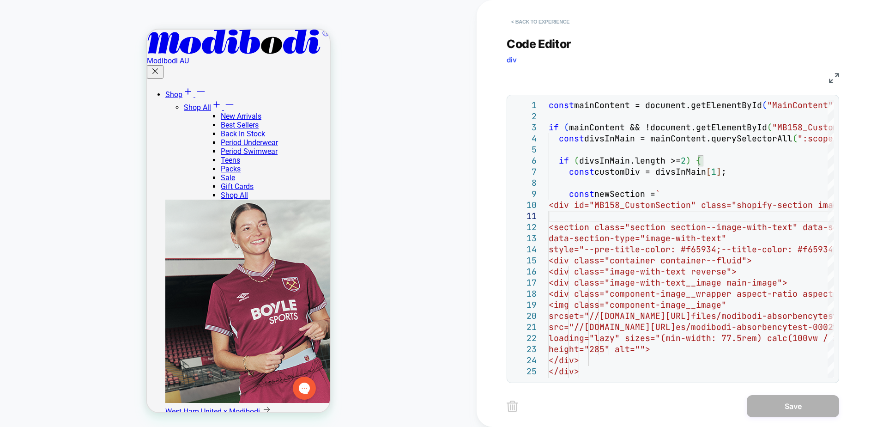
click at [563, 25] on button "< Back to experience" at bounding box center [540, 21] width 67 height 15
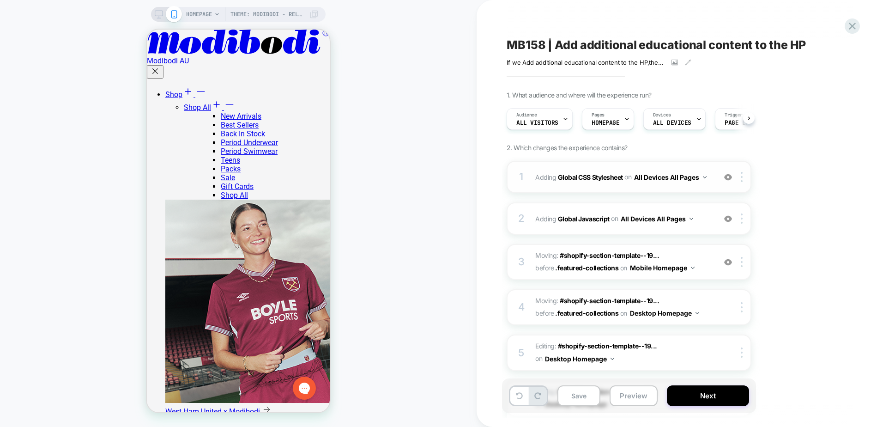
scroll to position [0, 0]
click at [599, 182] on span "Adding Global CSS Stylesheet on All Devices All Pages" at bounding box center [623, 176] width 176 height 13
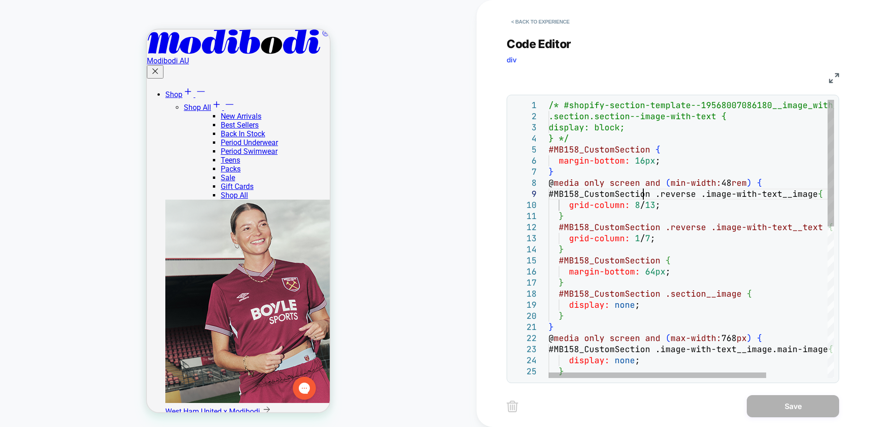
scroll to position [0, 0]
click at [642, 195] on div "/* #shopify-section-template--19568007086180__imag e_with_text_LWDfC3 .section.…" at bounding box center [731, 405] width 365 height 611
type textarea "**********"
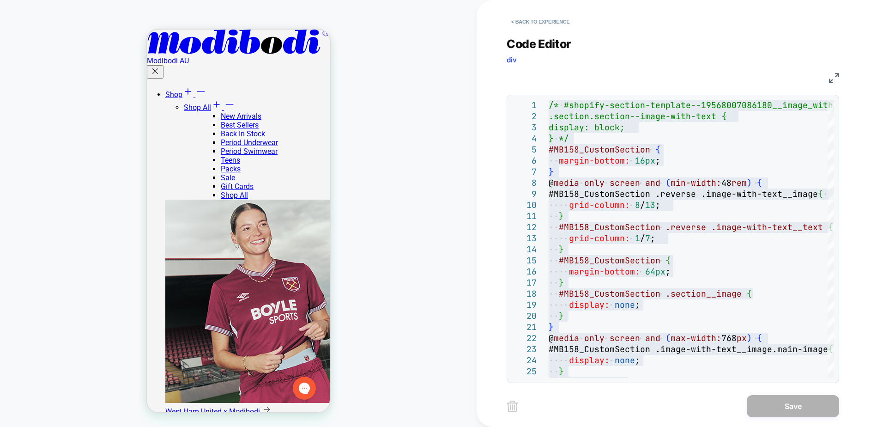
click at [68, 246] on div "Theme: Modibodi - Release v1.2.4 HOMEPAGE Theme: Modibodi - Release v1.2.4" at bounding box center [238, 213] width 477 height 408
click at [543, 20] on button "< Back to experience" at bounding box center [540, 21] width 67 height 15
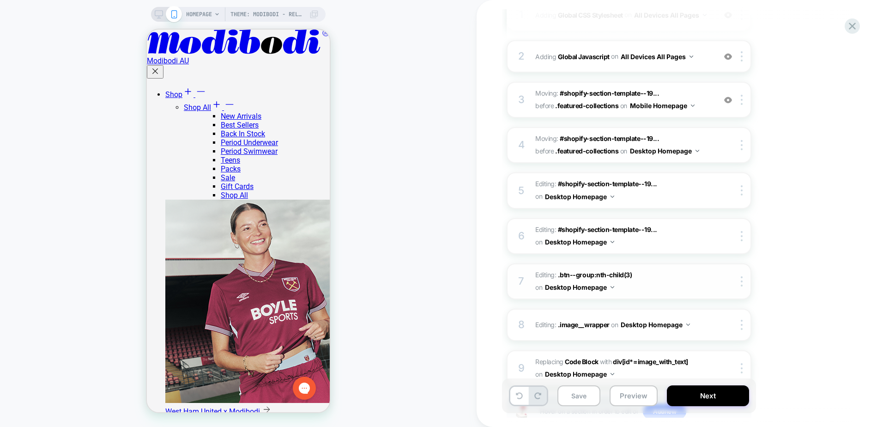
scroll to position [185, 0]
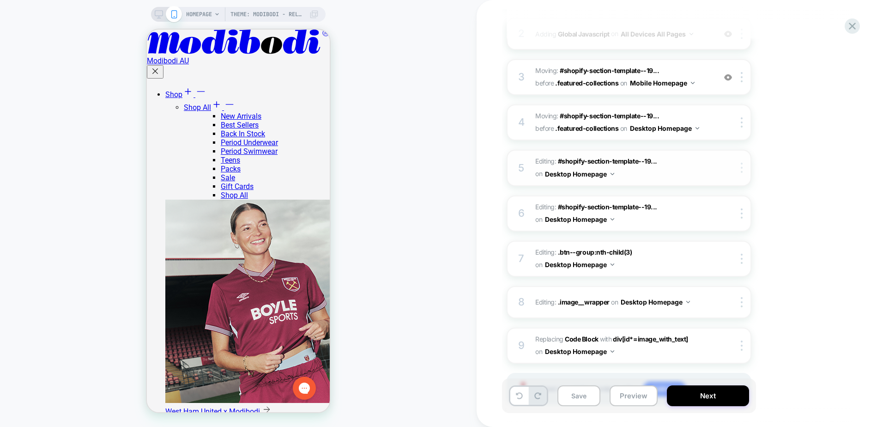
click at [744, 171] on div at bounding box center [743, 168] width 15 height 10
click at [641, 176] on span "Editing : #shopify-section-template--19... #shopify-section-template--197713287…" at bounding box center [623, 167] width 176 height 25
click at [621, 161] on span "#shopify-section-template--19..." at bounding box center [607, 161] width 99 height 8
click at [639, 179] on span "Editing : #shopify-section-template--19... #shopify-section-template--197713287…" at bounding box center [623, 167] width 176 height 25
click at [744, 164] on div at bounding box center [743, 168] width 15 height 10
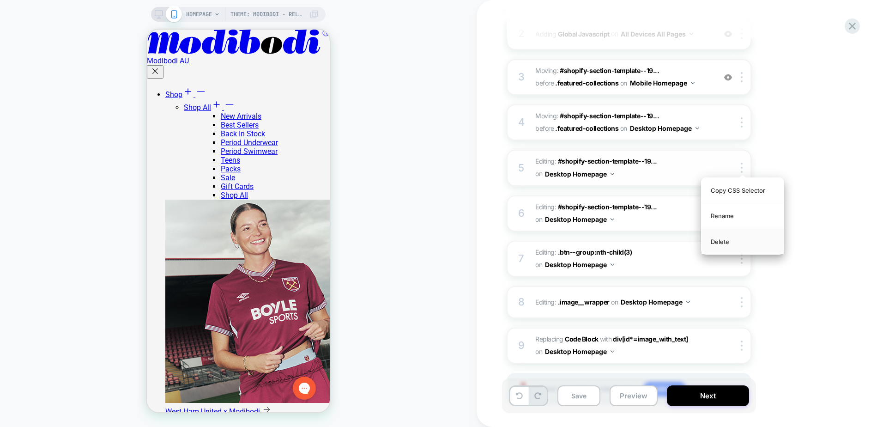
click at [732, 242] on div "Delete" at bounding box center [743, 241] width 82 height 25
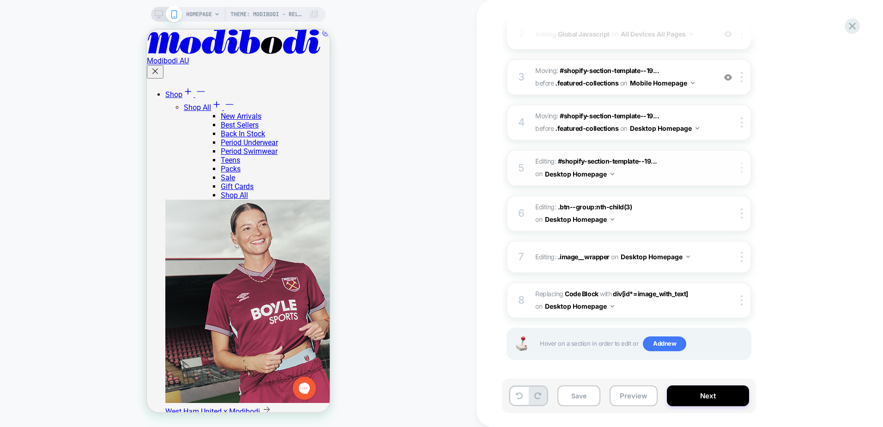
click at [742, 169] on img at bounding box center [742, 168] width 2 height 10
click at [737, 244] on div "Delete" at bounding box center [743, 241] width 82 height 25
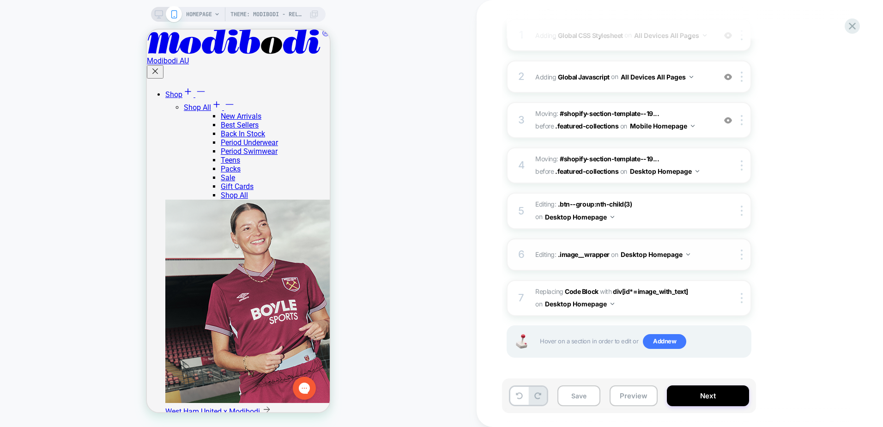
scroll to position [142, 0]
click at [588, 289] on b "Code Block" at bounding box center [581, 291] width 33 height 8
click at [680, 294] on span "div[id*=image_with_text]" at bounding box center [650, 291] width 75 height 8
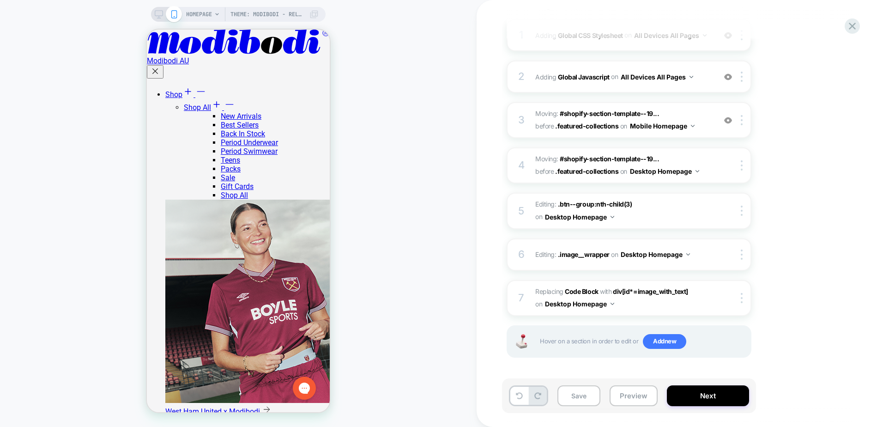
scroll to position [508, 0]
click at [620, 395] on button "Preview" at bounding box center [634, 395] width 48 height 21
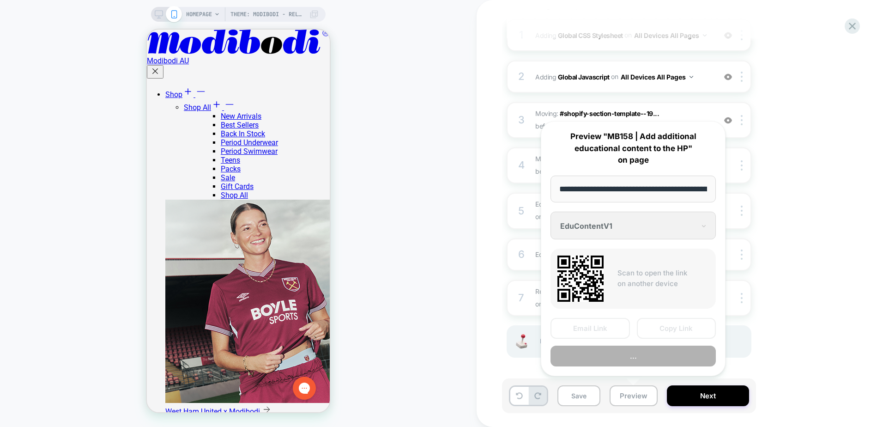
scroll to position [0, 84]
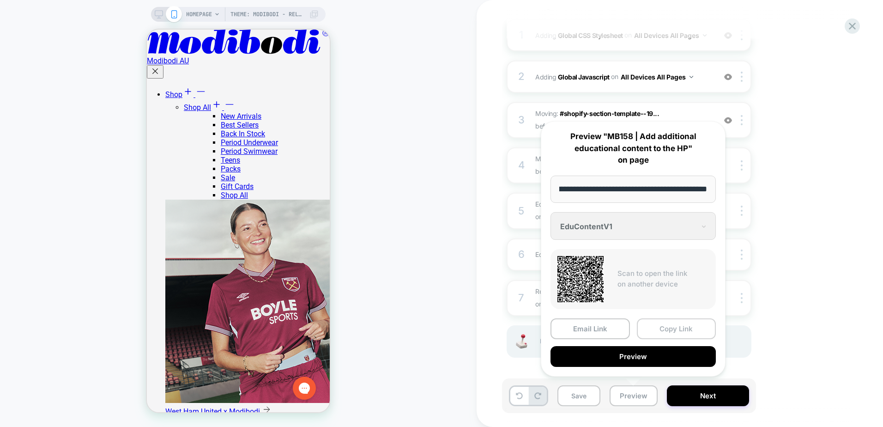
click at [660, 326] on button "Copy Link" at bounding box center [676, 328] width 79 height 21
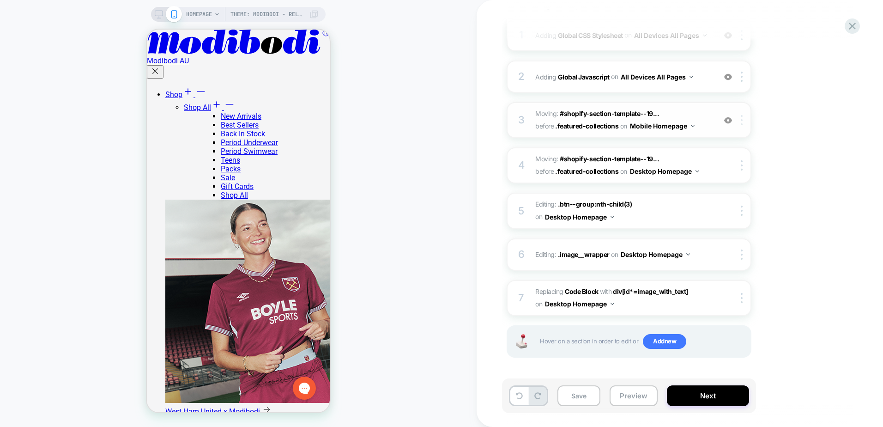
click at [744, 123] on div at bounding box center [743, 120] width 15 height 10
click at [723, 196] on div "Delete" at bounding box center [743, 194] width 82 height 25
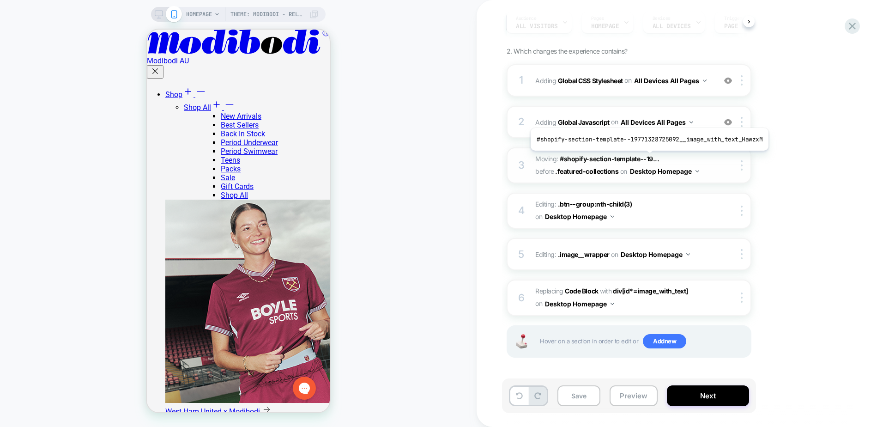
scroll to position [97, 0]
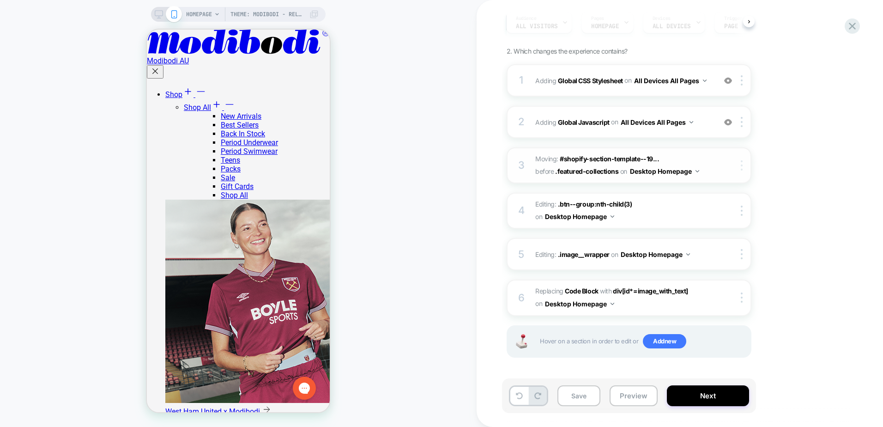
click at [742, 168] on img at bounding box center [742, 165] width 2 height 10
click at [746, 160] on div "3 Moving: #shopify-section-template--19... #shopify-section-template--197713287…" at bounding box center [629, 165] width 245 height 36
click at [743, 163] on div at bounding box center [743, 165] width 15 height 10
click at [725, 191] on div "Delete" at bounding box center [743, 188] width 82 height 25
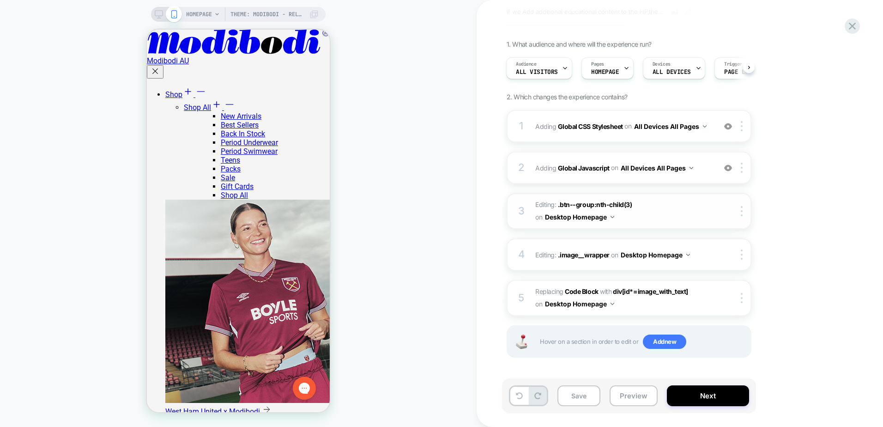
scroll to position [51, 0]
click at [583, 202] on span ".btn--group:nth-child(3)" at bounding box center [595, 204] width 74 height 8
click at [744, 257] on div at bounding box center [743, 254] width 15 height 10
click at [727, 279] on div "Delete" at bounding box center [743, 277] width 82 height 25
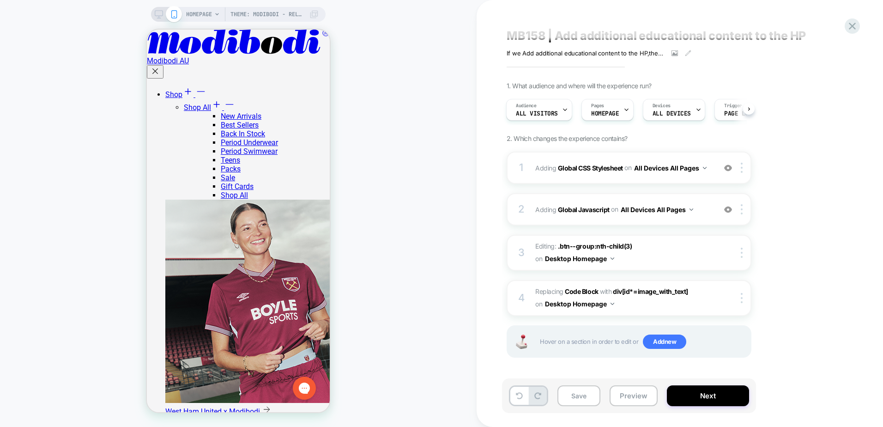
scroll to position [416, 0]
click at [742, 299] on img at bounding box center [742, 298] width 2 height 10
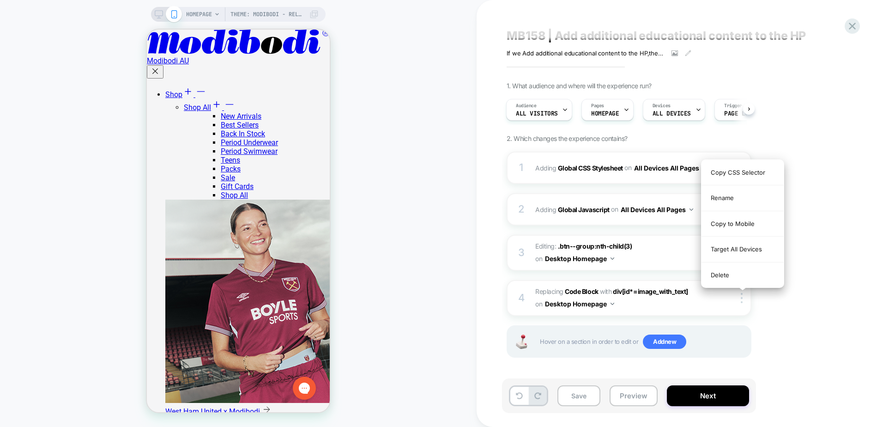
click at [796, 330] on div "1. What audience and where will the experience run? Audience All Visitors Pages…" at bounding box center [675, 231] width 337 height 299
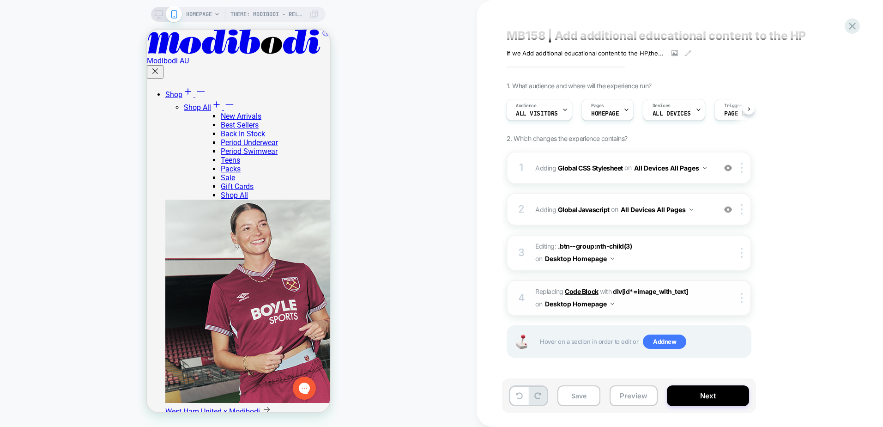
click at [581, 294] on b "Code Block" at bounding box center [581, 291] width 33 height 8
drag, startPoint x: 581, startPoint y: 294, endPoint x: 648, endPoint y: 291, distance: 66.6
click at [593, 291] on b "Code Block" at bounding box center [581, 291] width 33 height 8
click at [648, 291] on span "div[id*=image_with_text]" at bounding box center [650, 291] width 75 height 8
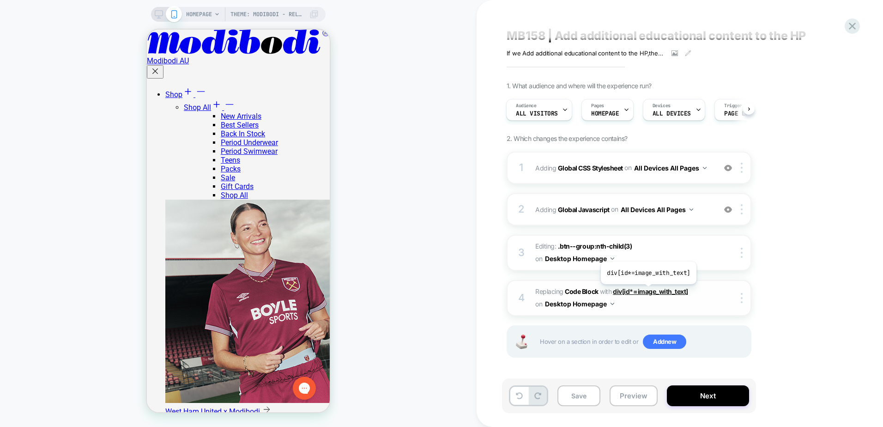
click at [648, 291] on span "div[id*=image_with_text]" at bounding box center [650, 291] width 75 height 8
click at [743, 302] on img at bounding box center [742, 298] width 2 height 10
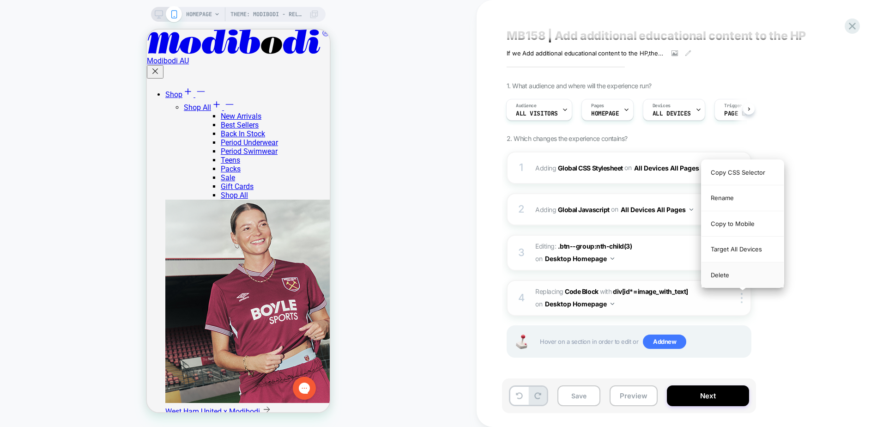
click at [728, 276] on div "Delete" at bounding box center [743, 274] width 82 height 25
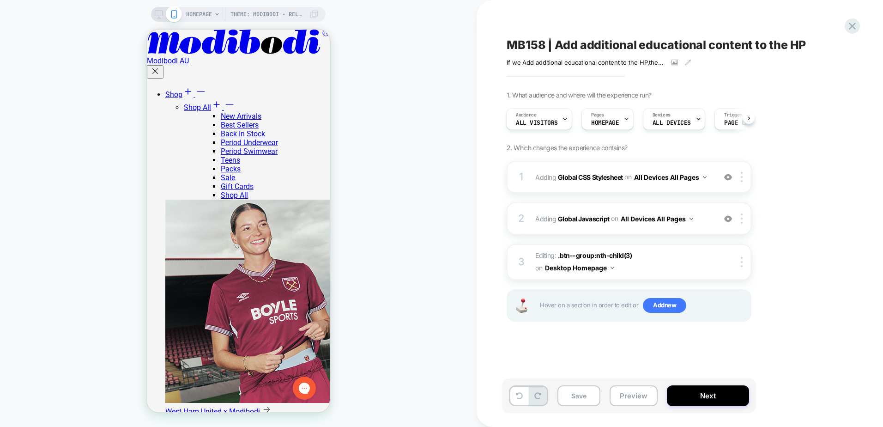
scroll to position [0, 0]
click at [741, 265] on img at bounding box center [742, 262] width 2 height 10
click at [718, 288] on div "Delete" at bounding box center [743, 284] width 82 height 25
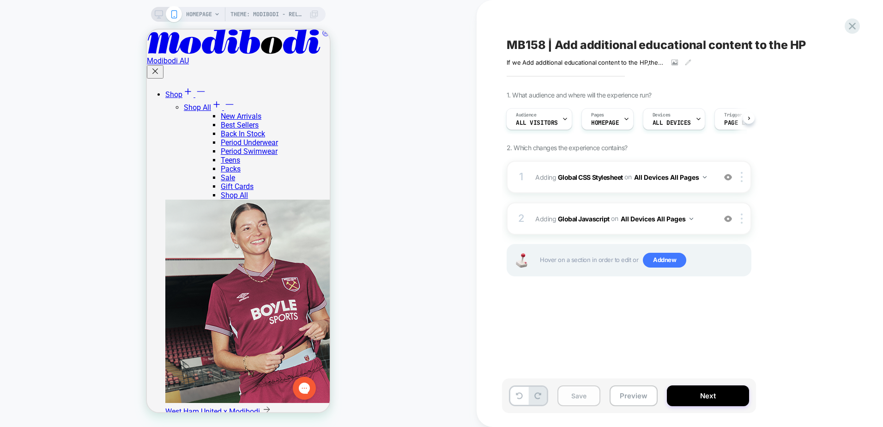
click at [581, 396] on button "Save" at bounding box center [578, 395] width 43 height 21
click at [633, 399] on button "Preview" at bounding box center [634, 395] width 48 height 21
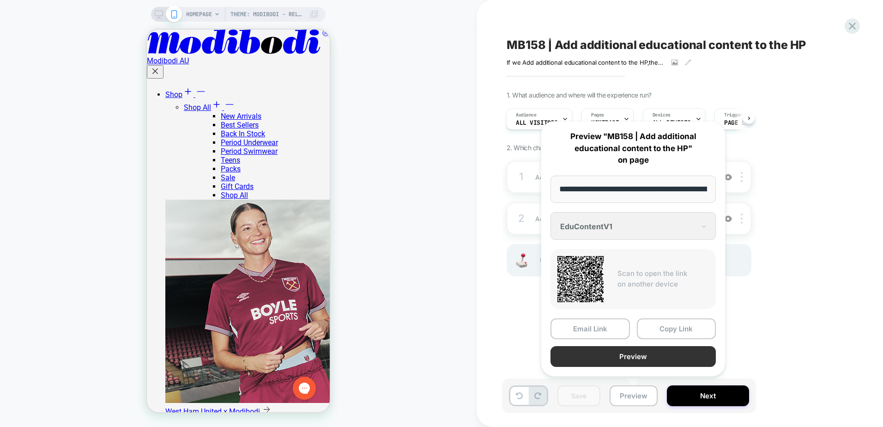
click at [625, 356] on button "Preview" at bounding box center [633, 356] width 165 height 21
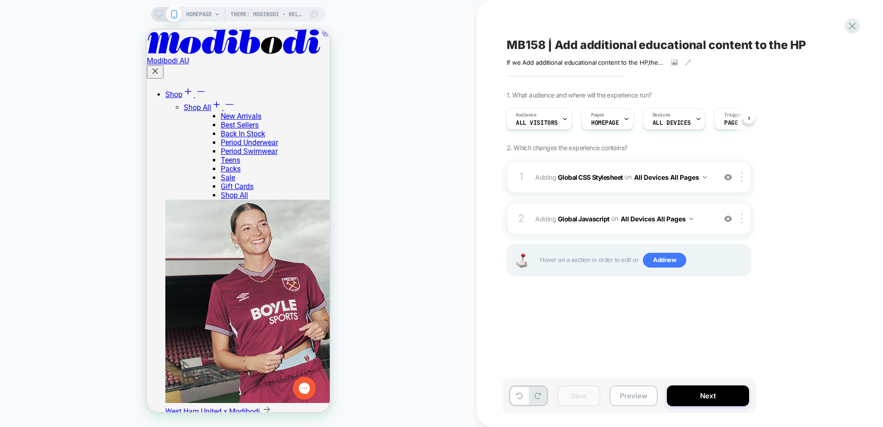
click at [628, 395] on button "Preview" at bounding box center [634, 395] width 48 height 21
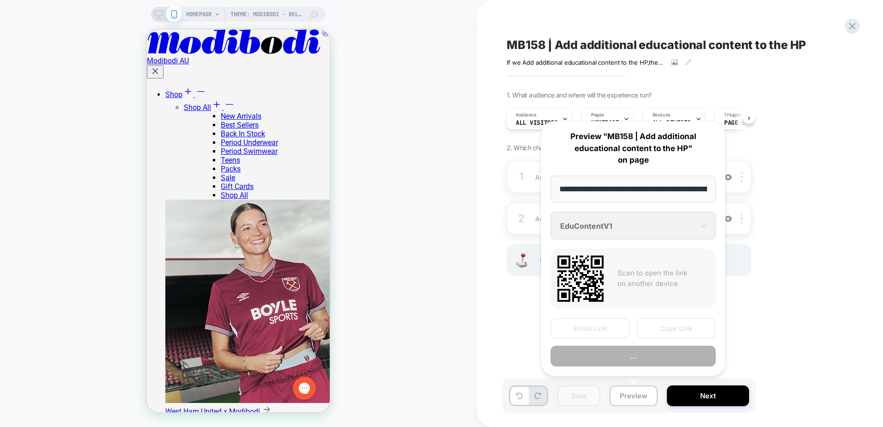
scroll to position [0, 84]
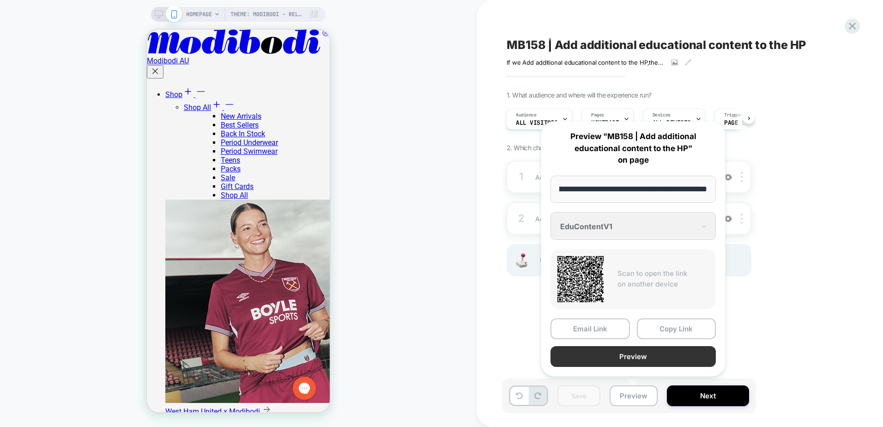
click at [638, 355] on button "Preview" at bounding box center [633, 356] width 165 height 21
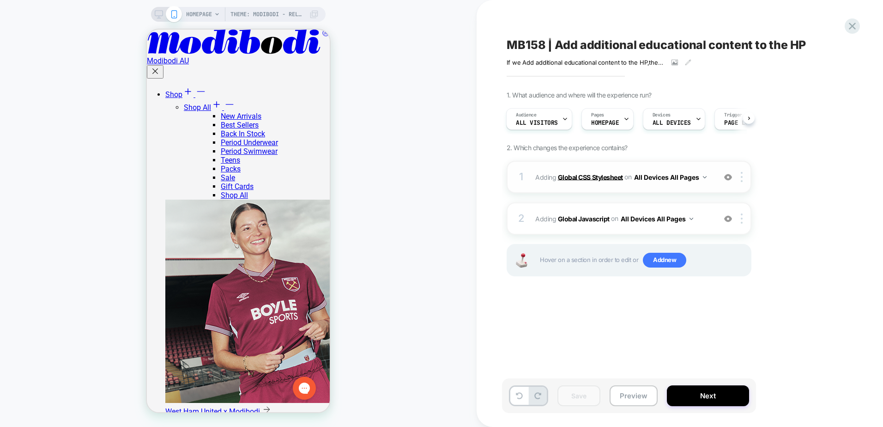
click at [603, 177] on b "Global CSS Stylesheet" at bounding box center [590, 177] width 65 height 8
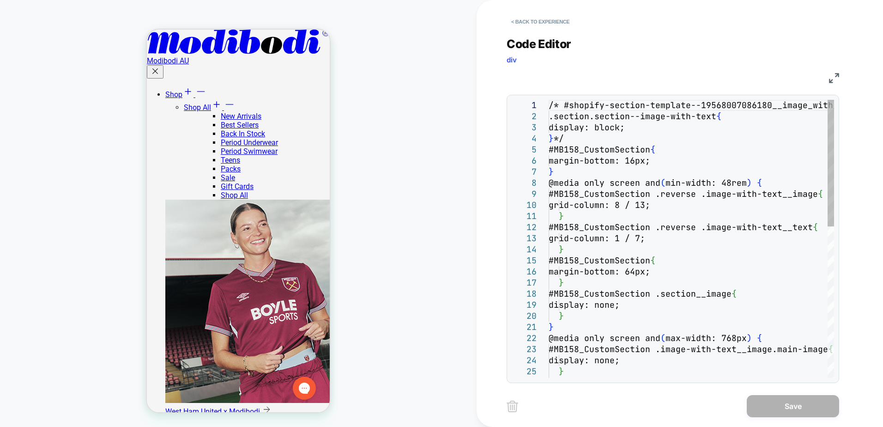
click at [560, 173] on div "/* #shopify-section-template--19568007086180__imag e_with_text_LWDfC3 .section.…" at bounding box center [731, 405] width 365 height 611
click at [618, 151] on div "/* #shopify-section-template--19568007086180__imag e_with_text_LWDfC3 .section.…" at bounding box center [731, 405] width 365 height 611
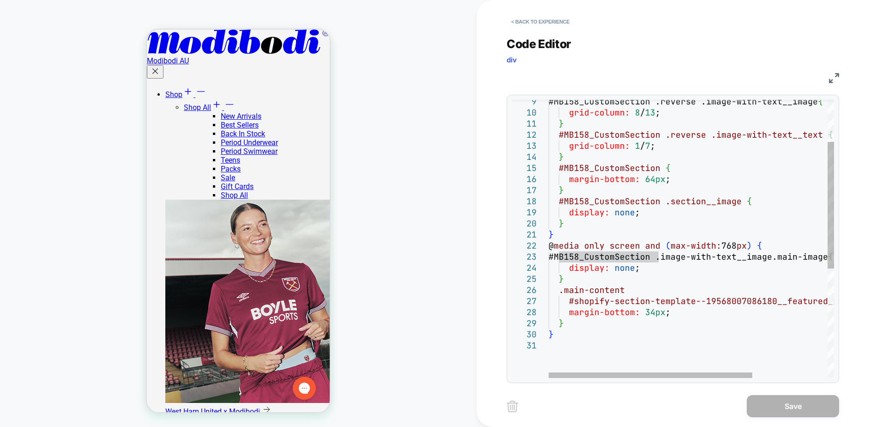
click at [666, 292] on div "#MB158_CustomSection .reverse .image-with-text__ image { grid-column: 8 / 13 ; …" at bounding box center [744, 312] width 390 height 611
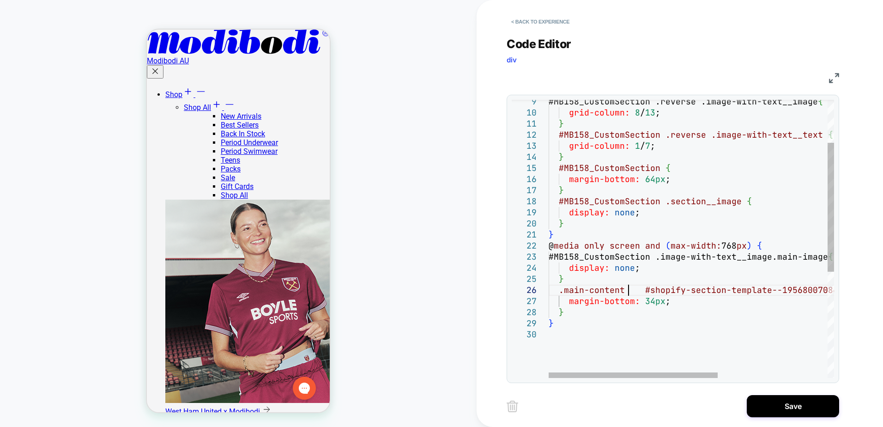
scroll to position [55, 79]
click at [701, 293] on div "#MB158_CustomSection .reverse .image-with-text__ image { grid-column: 8 / 13 ; …" at bounding box center [784, 306] width 470 height 599
click at [636, 290] on div "#MB158_CustomSection .reverse .image-with-text__ image { grid-column: 8 / 13 ; …" at bounding box center [784, 306] width 470 height 599
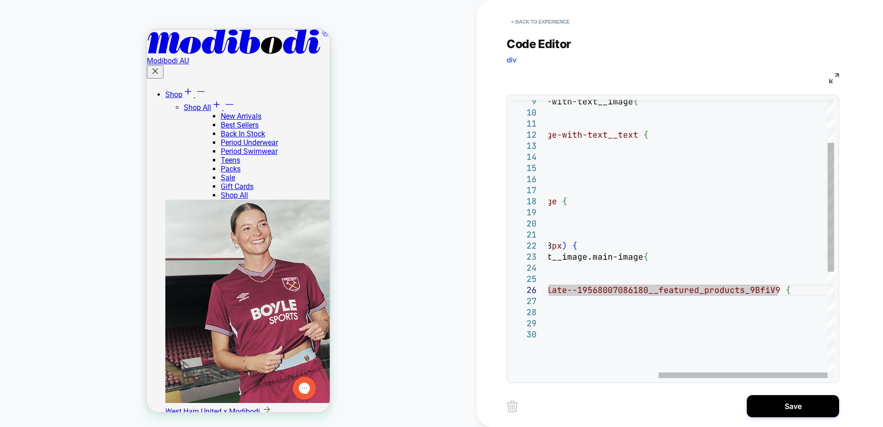
click at [780, 289] on div "#MB158_CustomSection .reverse .image-with-text__ image { grid-column: 8 / 13 ; …" at bounding box center [599, 306] width 470 height 599
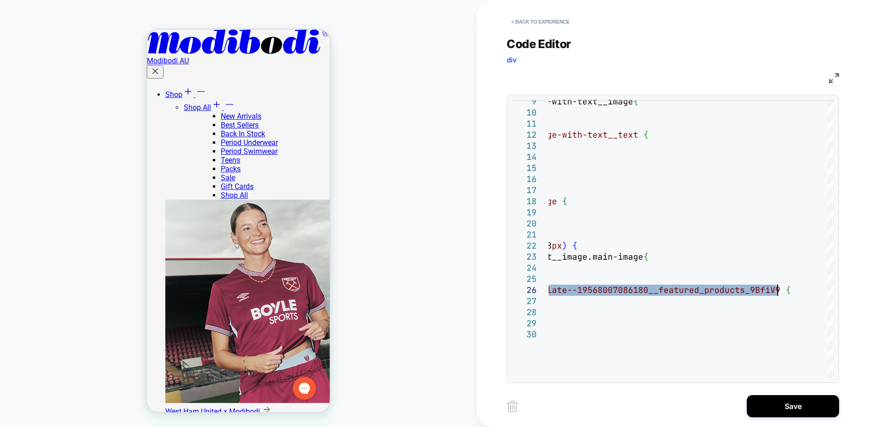
type textarea "**********"
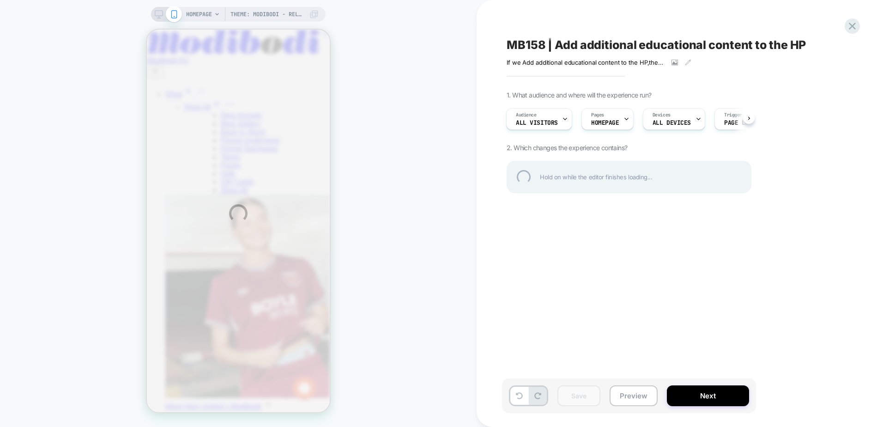
scroll to position [1478, 0]
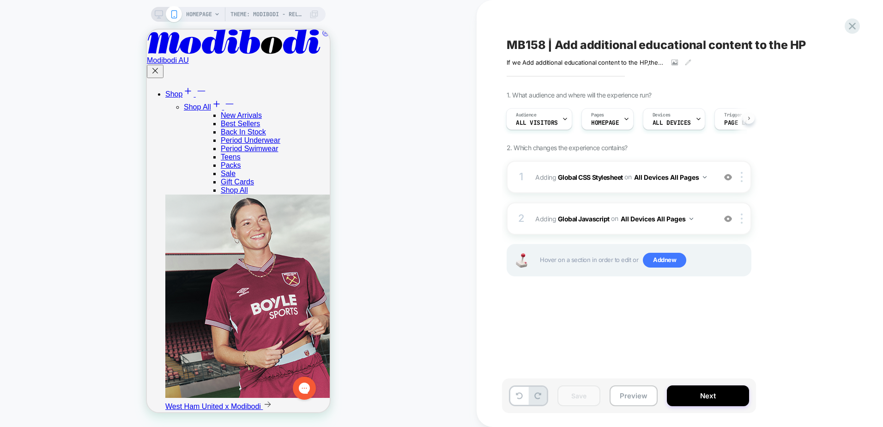
click at [750, 118] on icon at bounding box center [749, 117] width 2 height 3
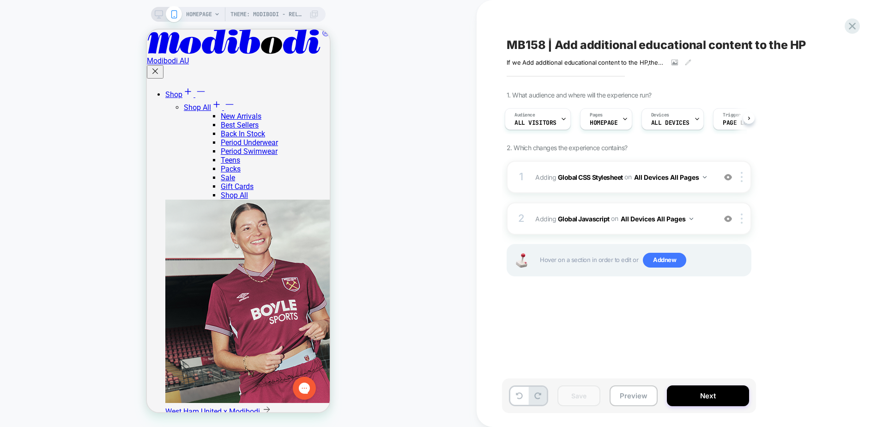
scroll to position [454, 0]
click at [160, 18] on icon at bounding box center [159, 14] width 8 height 8
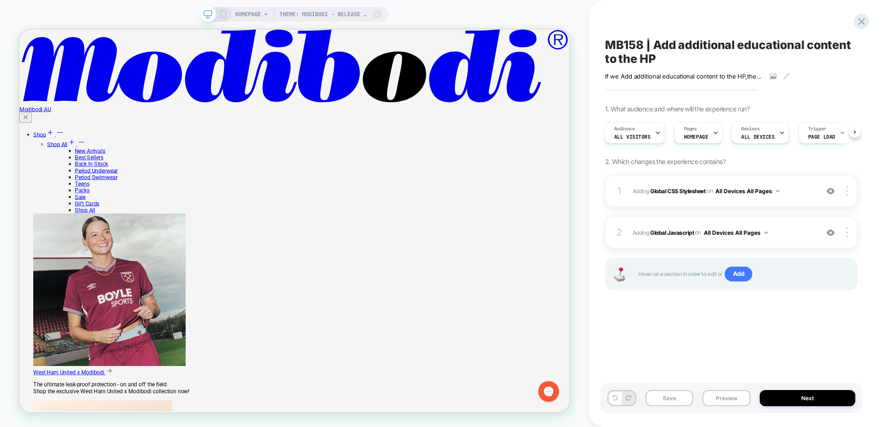
scroll to position [454, 0]
click at [802, 202] on div "1 Adding Global CSS Stylesheet on All Devices All Pages Add Before Add After Ta…" at bounding box center [731, 191] width 253 height 32
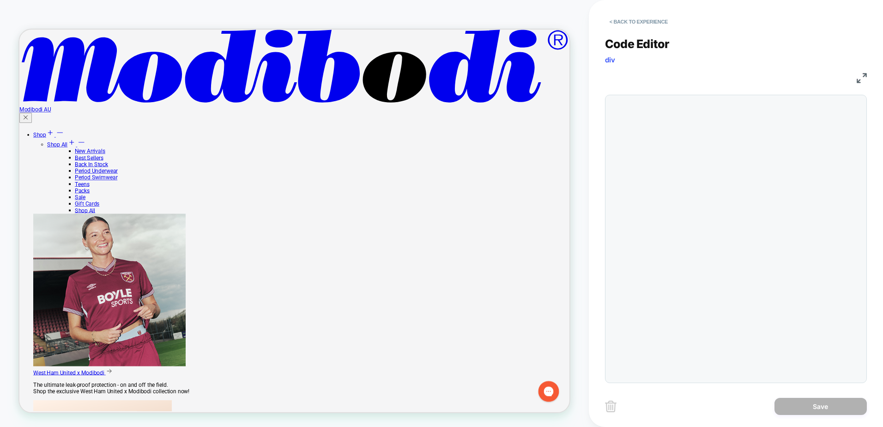
drag, startPoint x: 656, startPoint y: 24, endPoint x: 18, endPoint y: 188, distance: 659.0
click at [656, 24] on button "< Back to experience" at bounding box center [638, 21] width 67 height 15
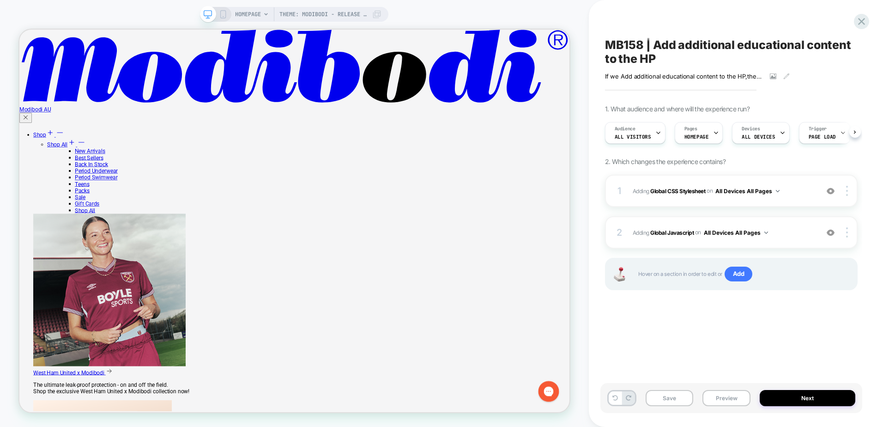
scroll to position [0, 0]
click at [224, 16] on icon at bounding box center [223, 14] width 8 height 8
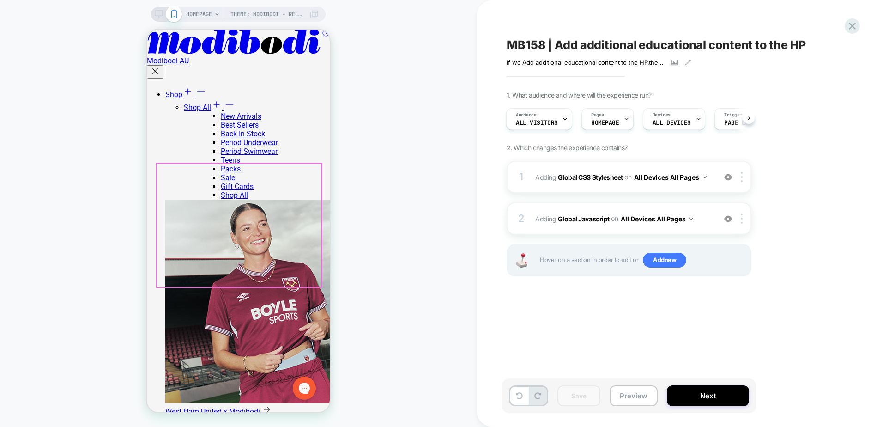
scroll to position [362, 0]
drag, startPoint x: 645, startPoint y: 185, endPoint x: 80, endPoint y: 145, distance: 566.8
click at [645, 185] on div "1 Adding Global CSS Stylesheet on All Devices All Pages Add Before Add After Ta…" at bounding box center [629, 177] width 245 height 32
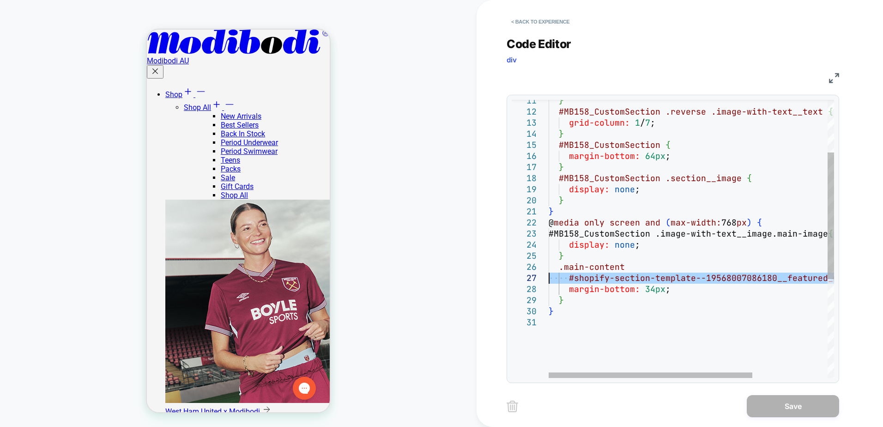
scroll to position [0, 0]
drag, startPoint x: 799, startPoint y: 279, endPoint x: 569, endPoint y: 278, distance: 230.0
click at [569, 278] on div "} #MB158_CustomSection .reverse .image-with-text__text { grid-column: 1 / 7 ; }…" at bounding box center [744, 289] width 390 height 611
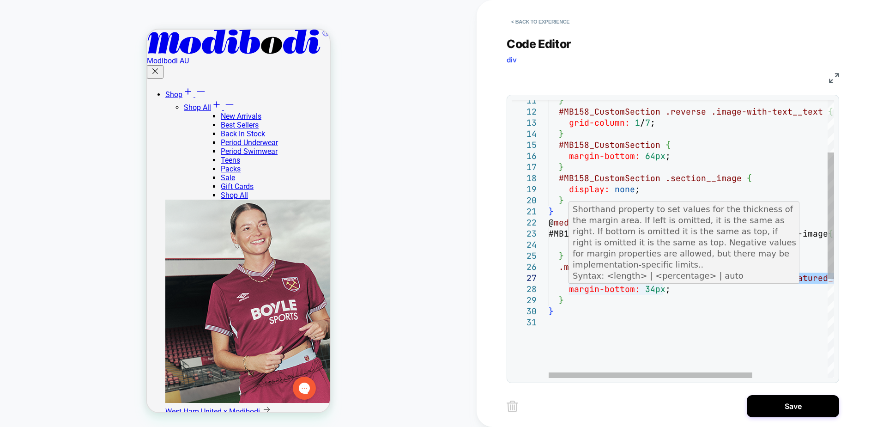
click at [616, 292] on div "} #MB158_CustomSection .reverse .image-with-text__text { grid-column: 1 / 7 ; }…" at bounding box center [744, 289] width 390 height 611
click at [654, 290] on div "} #MB158_CustomSection .reverse .image-with-text__text { grid-column: 1 / 7 ; }…" at bounding box center [744, 289] width 390 height 611
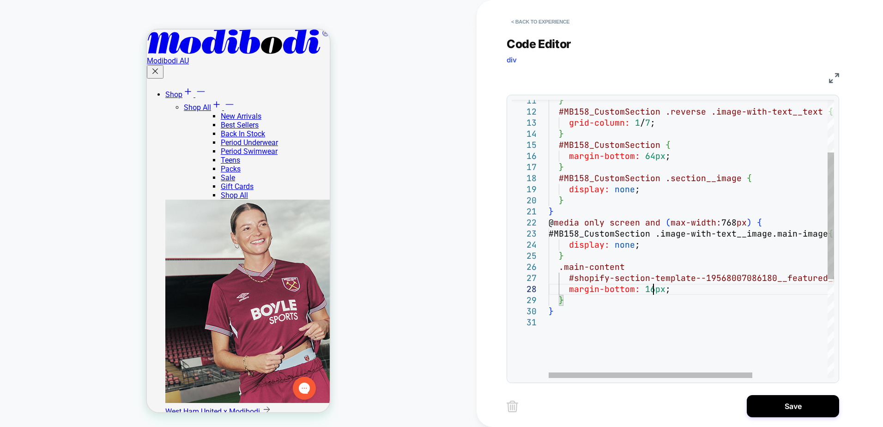
scroll to position [78, 104]
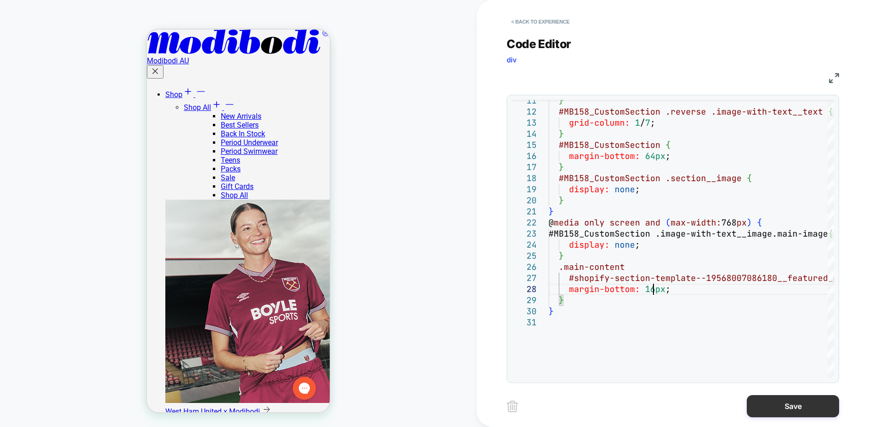
type textarea "**********"
click at [770, 405] on button "Save" at bounding box center [793, 406] width 92 height 22
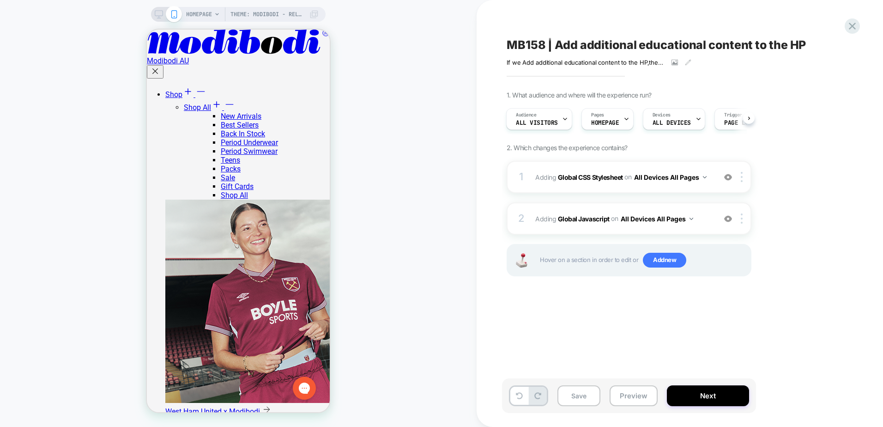
scroll to position [408, 0]
click at [569, 187] on div "1 Adding Global CSS Stylesheet on All Devices All Pages Add Before Add After Ta…" at bounding box center [629, 177] width 245 height 32
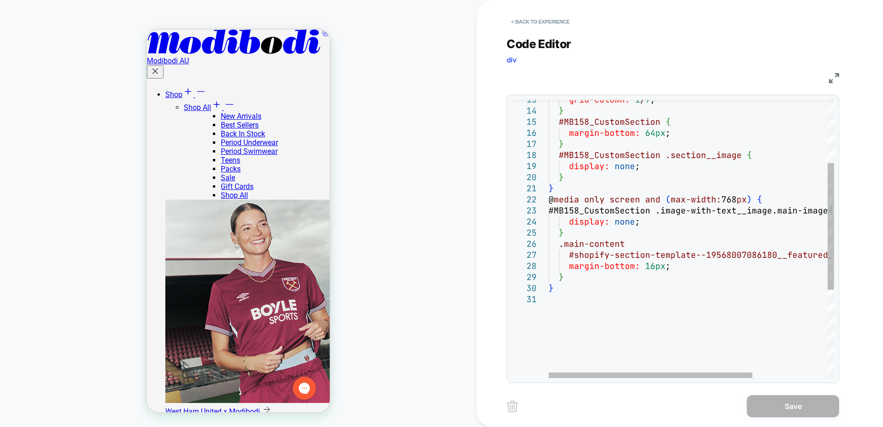
click at [638, 241] on div "grid-column: 1 / 7 ; } #MB158_CustomSection { margin-bottom: 64px ; } #MB158_Cu…" at bounding box center [744, 266] width 390 height 611
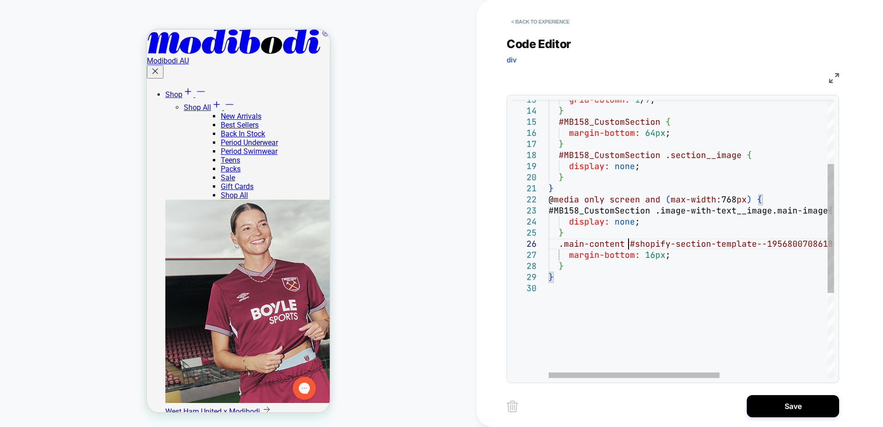
scroll to position [55, 79]
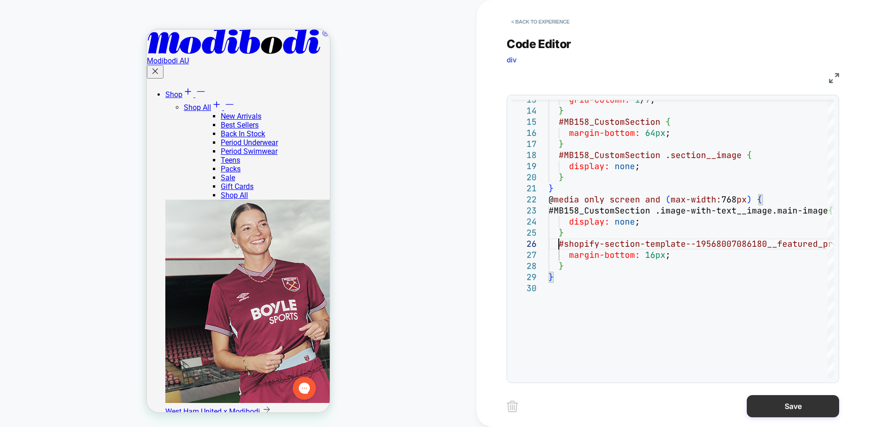
type textarea "**********"
click at [787, 406] on button "Save" at bounding box center [793, 406] width 92 height 22
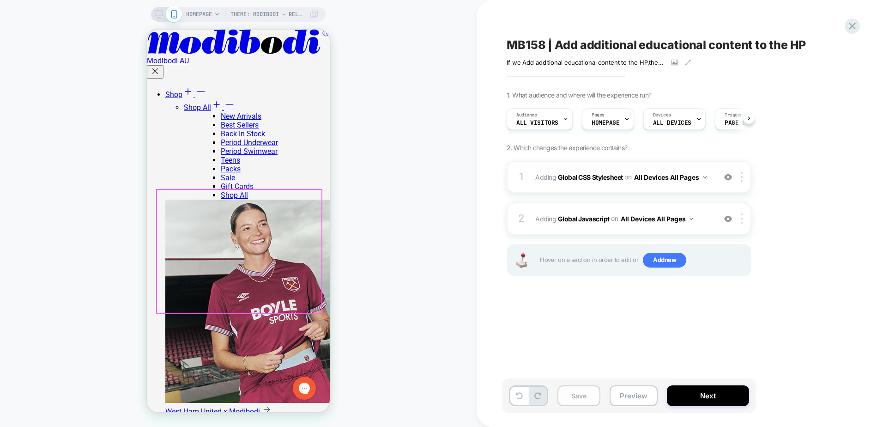
scroll to position [0, 0]
click at [582, 394] on button "Save" at bounding box center [578, 395] width 43 height 21
click at [605, 190] on div "1 Adding Global CSS Stylesheet on All Devices All Pages Add Before Add After Ta…" at bounding box center [629, 177] width 245 height 32
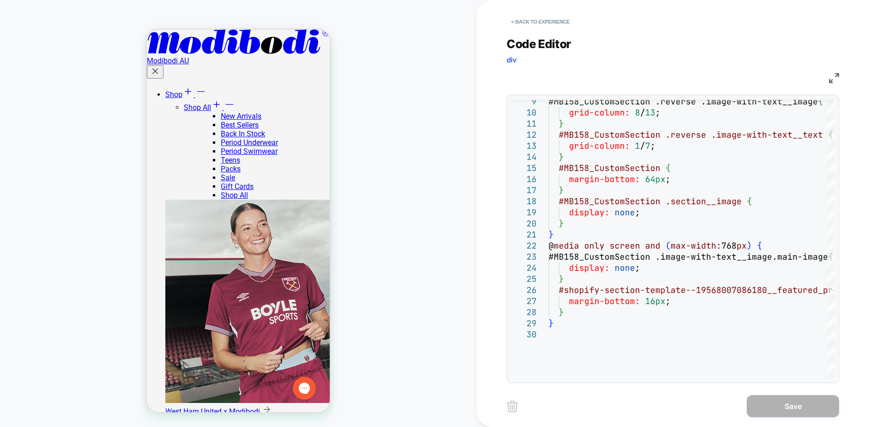
drag, startPoint x: 314, startPoint y: 366, endPoint x: 280, endPoint y: 135, distance: 233.4
click at [670, 308] on div "#MB158_CustomSection .reverse .image-with-text__ image { grid-column: 8 / 13 ; …" at bounding box center [739, 306] width 381 height 599
click at [696, 301] on div "#MB158_CustomSection .reverse .image-with-text__ image { grid-column: 8 / 13 ; …" at bounding box center [739, 306] width 381 height 599
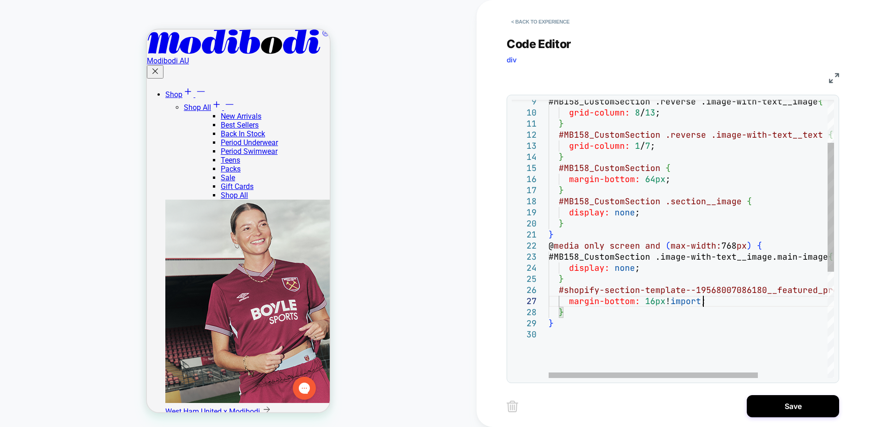
scroll to position [67, 170]
click at [669, 288] on div "#MB158_CustomSection .reverse .image-with-text__ image { grid-column: 8 / 13 ; …" at bounding box center [739, 306] width 381 height 599
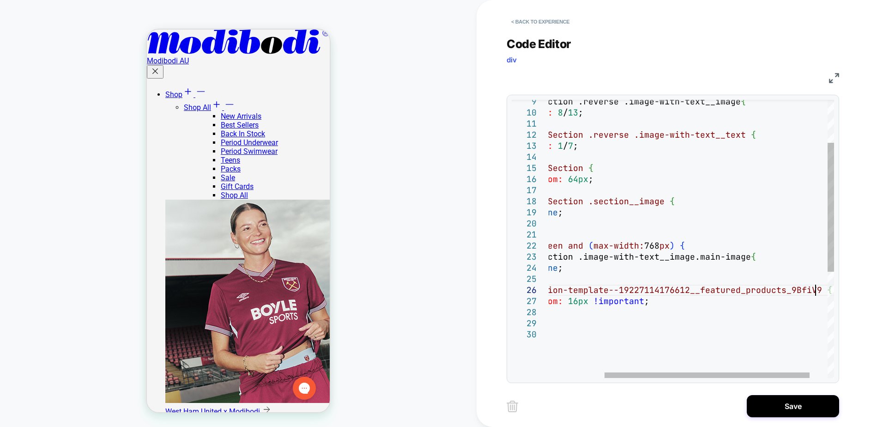
type textarea "**********"
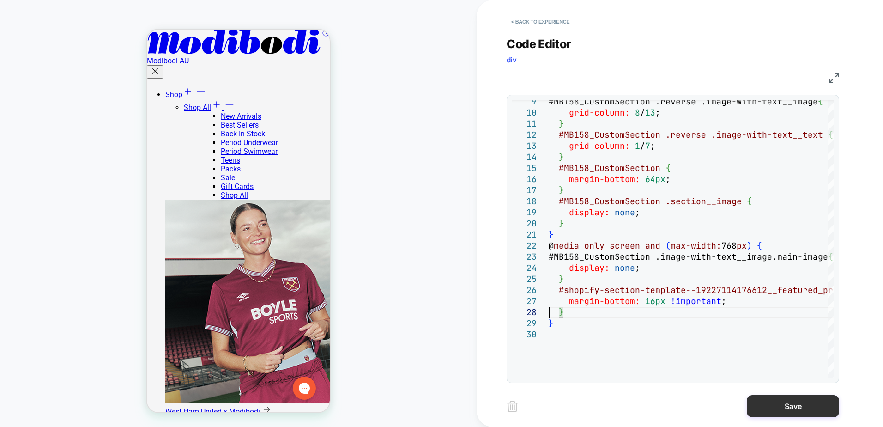
click at [802, 401] on button "Save" at bounding box center [793, 406] width 92 height 22
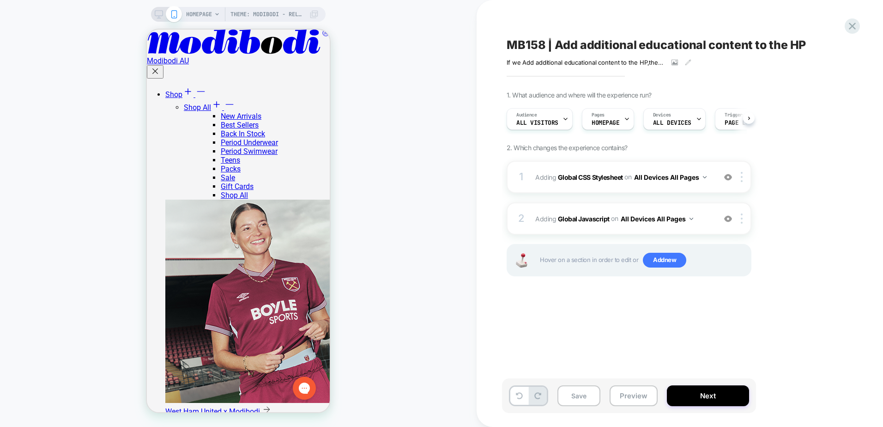
click at [583, 399] on button "Save" at bounding box center [578, 395] width 43 height 21
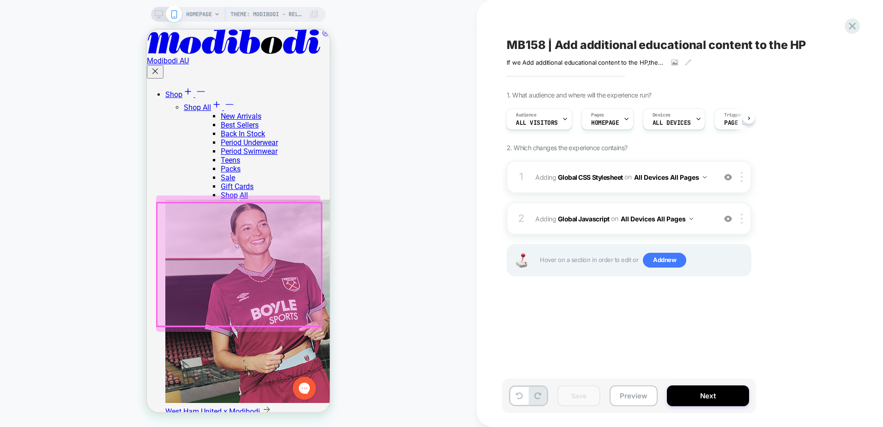
scroll to position [416, 0]
